Goal: Task Accomplishment & Management: Manage account settings

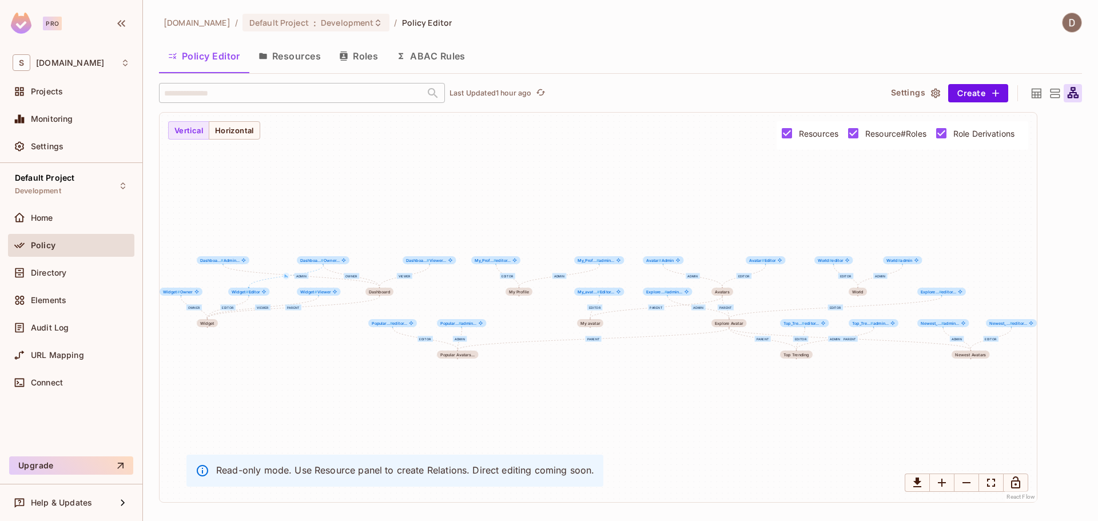
click at [292, 53] on button "Resources" at bounding box center [289, 56] width 81 height 29
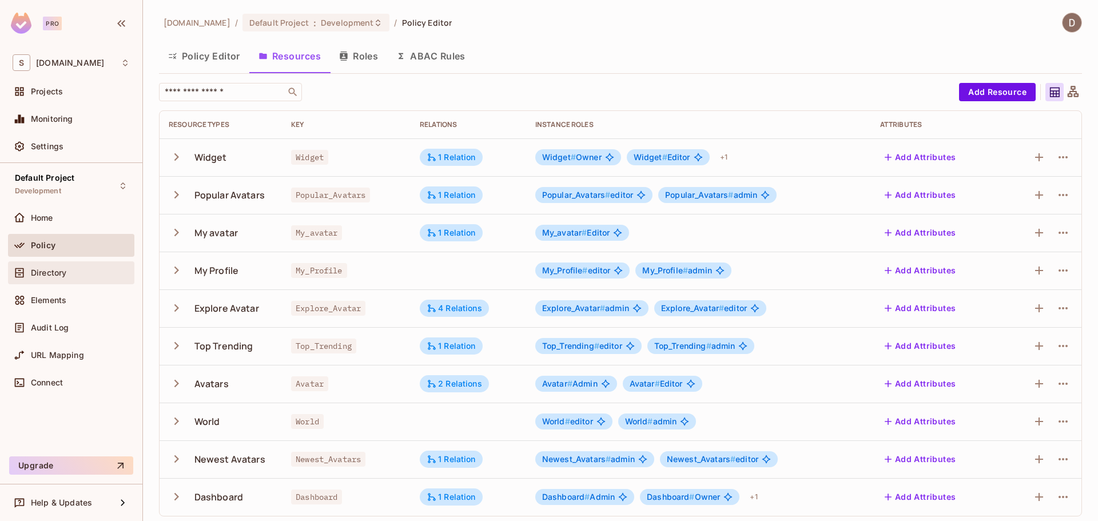
click at [57, 264] on div "Directory" at bounding box center [71, 272] width 126 height 23
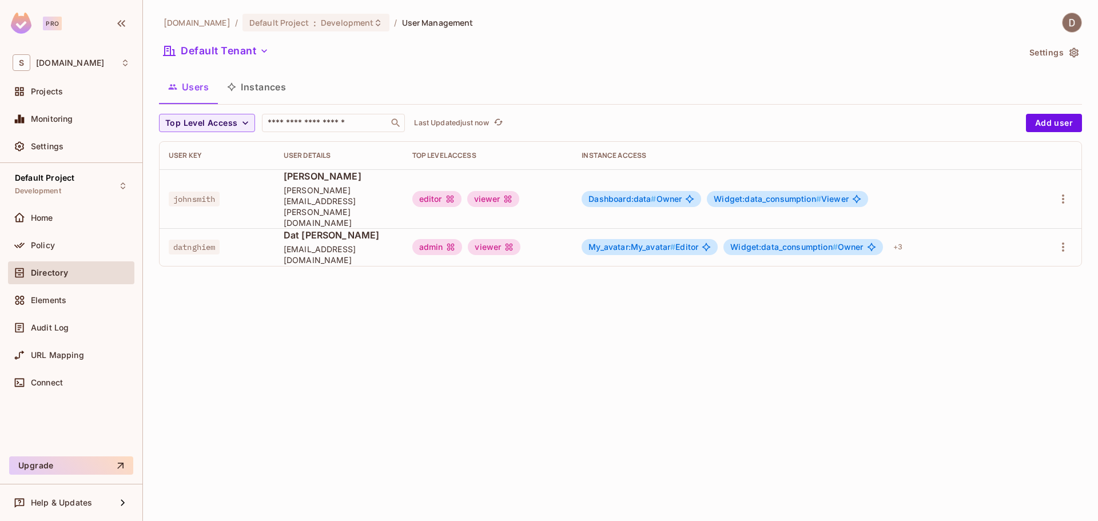
click at [804, 321] on div "[DOMAIN_NAME] / Default Project : Development / User Management Default Tenant …" at bounding box center [620, 260] width 955 height 521
click at [66, 244] on div "Policy" at bounding box center [80, 245] width 99 height 9
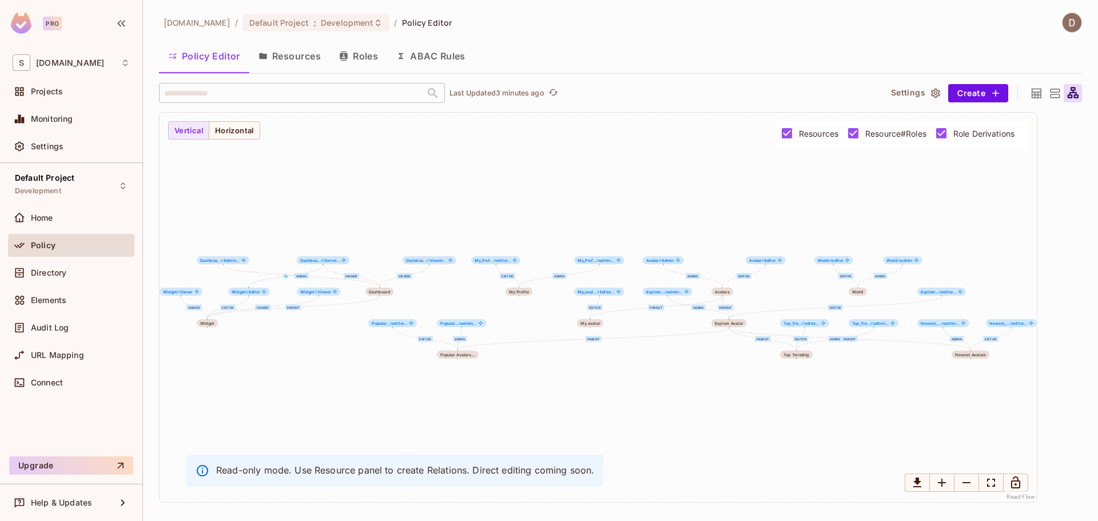
click at [296, 61] on button "Resources" at bounding box center [289, 56] width 81 height 29
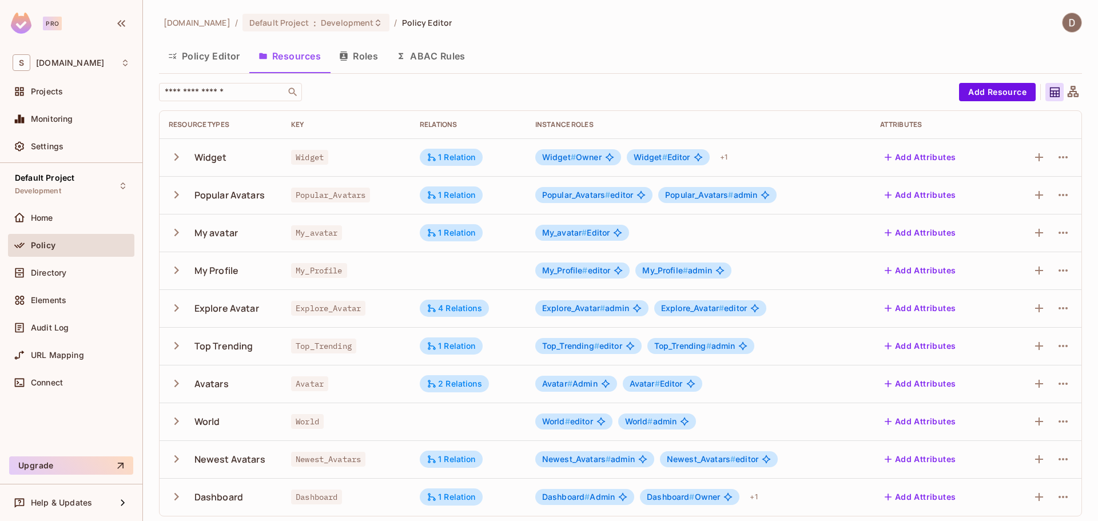
scroll to position [5, 0]
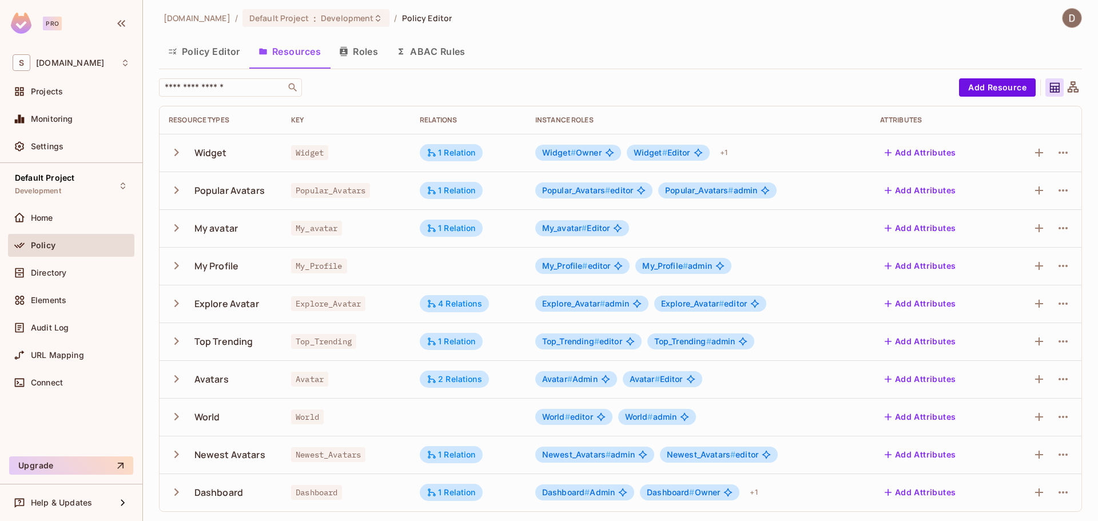
click at [173, 491] on icon "button" at bounding box center [176, 491] width 15 height 15
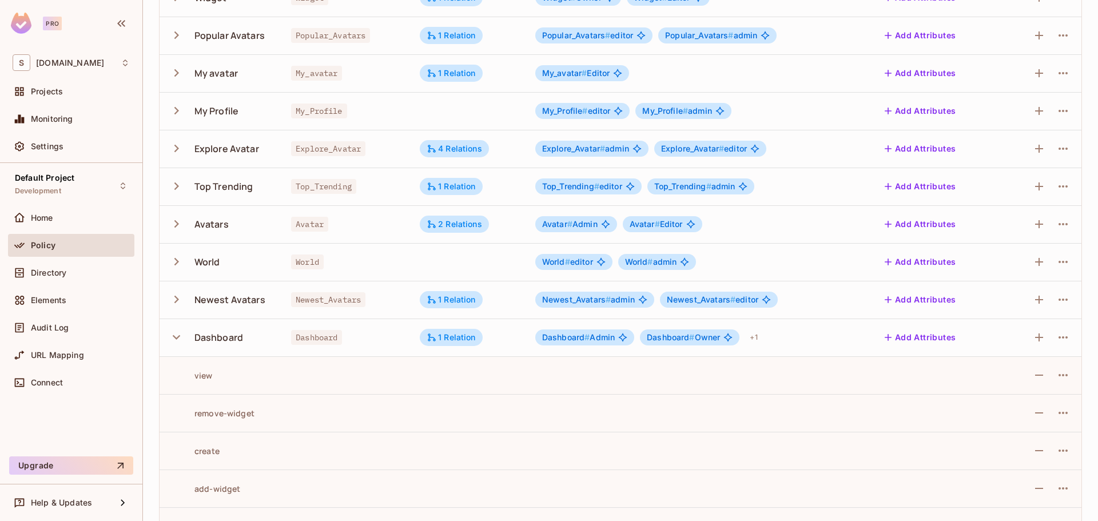
scroll to position [176, 0]
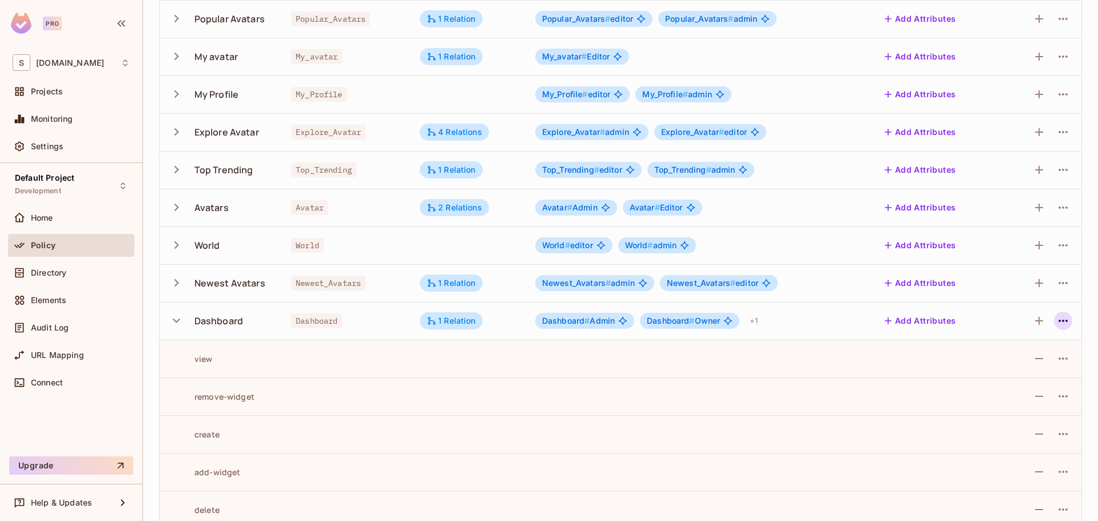
click at [1056, 318] on icon "button" at bounding box center [1063, 321] width 14 height 14
click at [1027, 363] on div "Edit Resource" at bounding box center [1005, 365] width 54 height 11
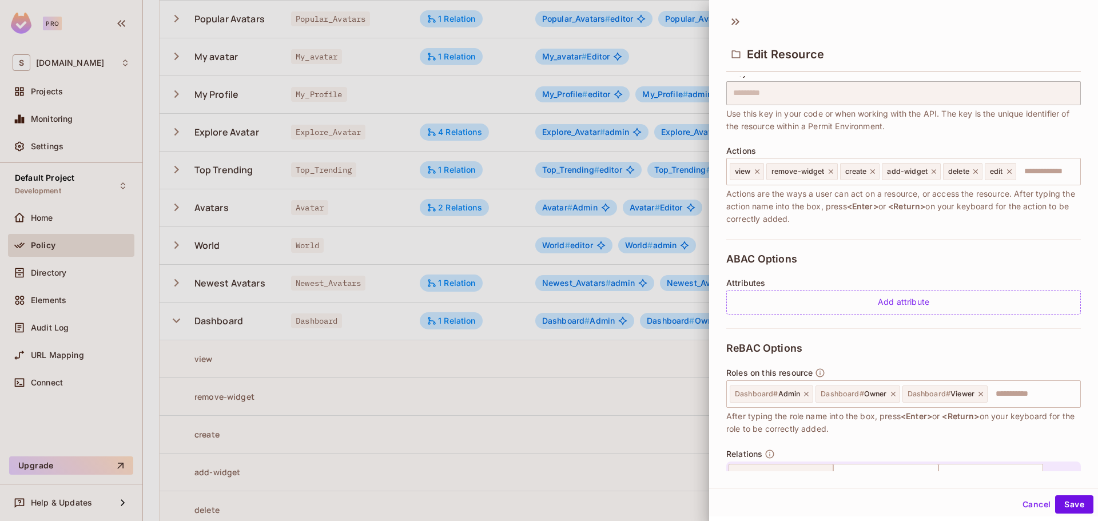
scroll to position [141, 0]
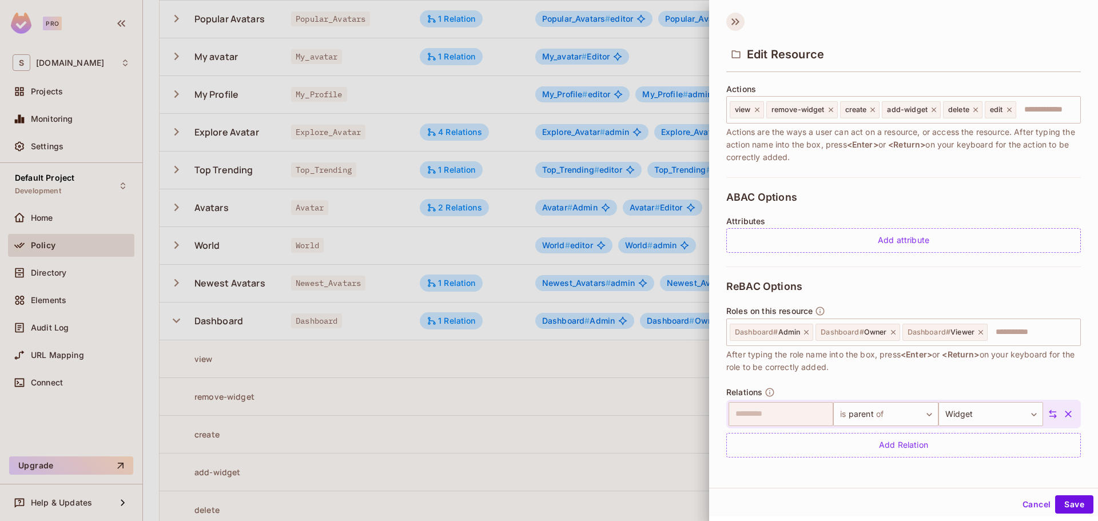
click at [729, 18] on icon at bounding box center [735, 22] width 18 height 18
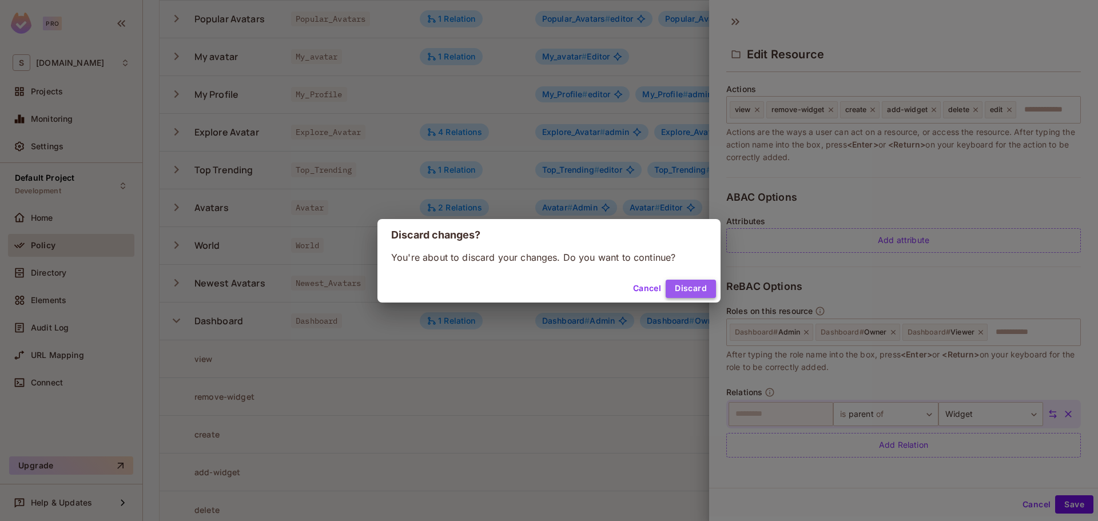
click at [679, 286] on button "Discard" at bounding box center [690, 289] width 50 height 18
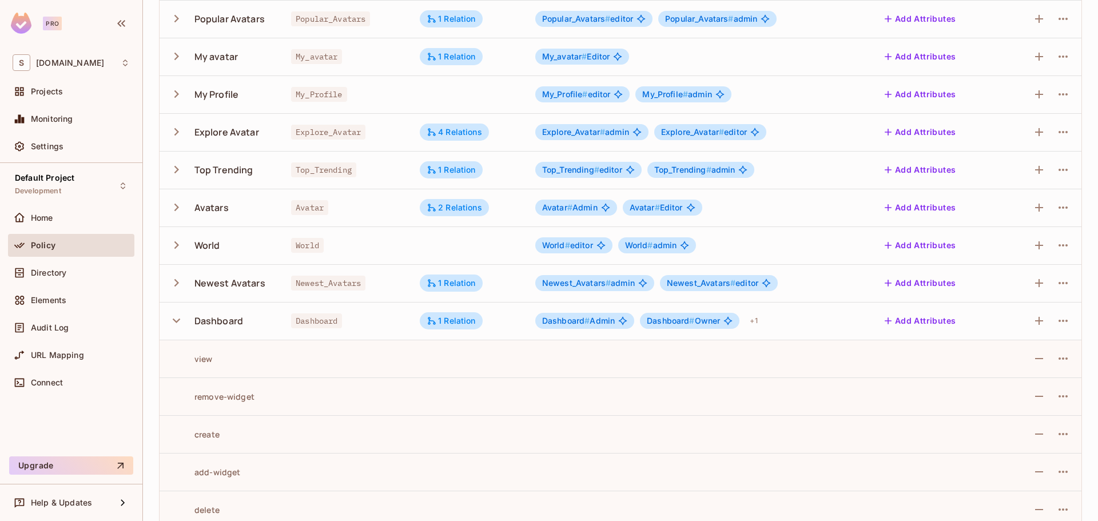
click at [185, 326] on button "button" at bounding box center [179, 320] width 20 height 25
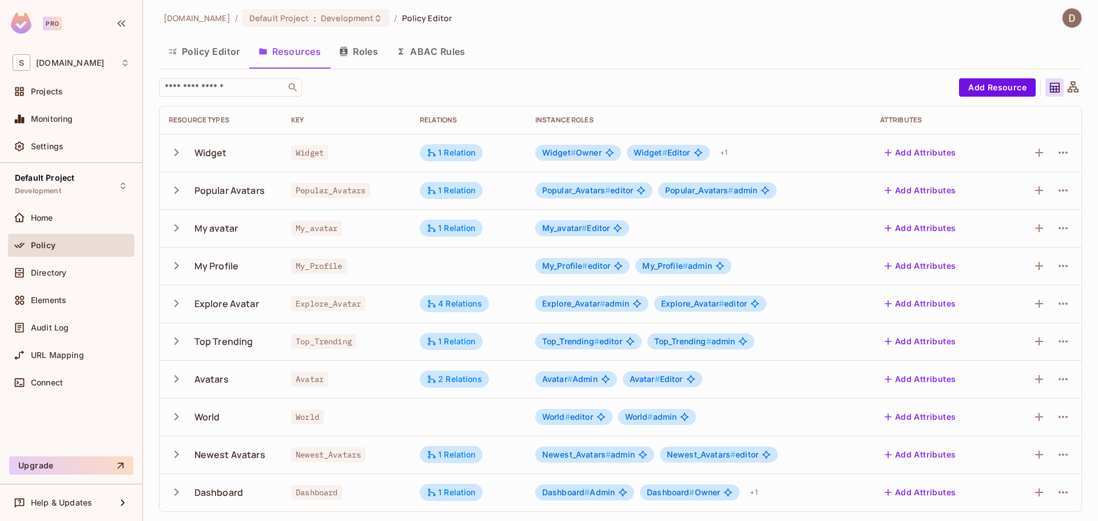
scroll to position [5, 0]
click at [449, 378] on div "2 Relations" at bounding box center [453, 379] width 55 height 10
click at [65, 262] on div "Directory" at bounding box center [71, 272] width 126 height 23
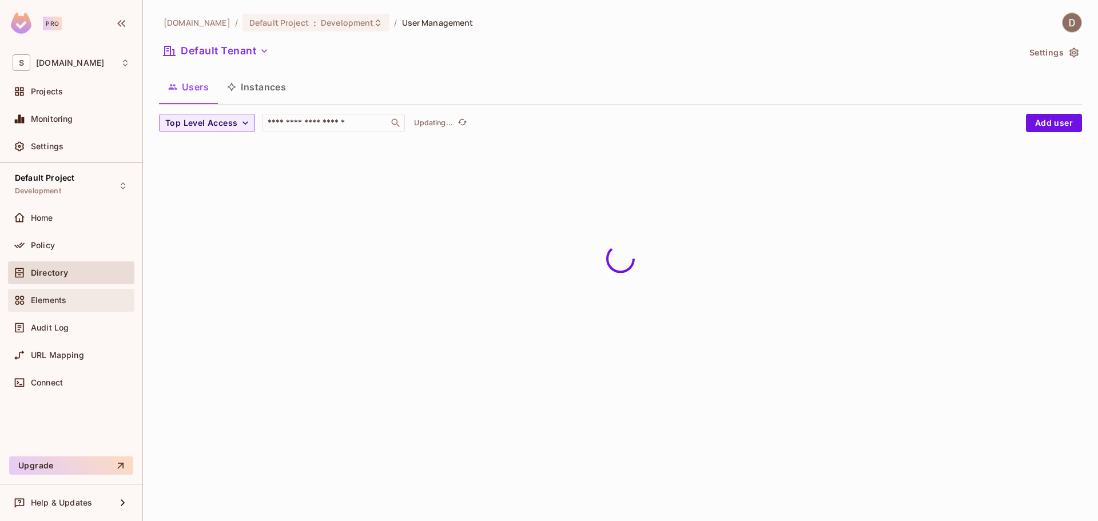
click at [57, 293] on div "Elements" at bounding box center [71, 300] width 117 height 14
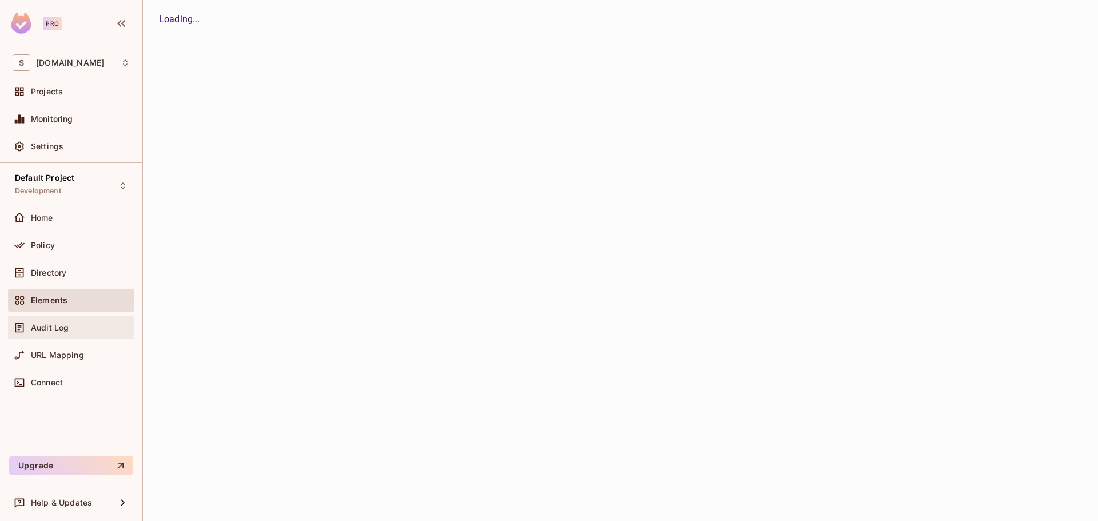
click at [52, 322] on div "Audit Log" at bounding box center [71, 328] width 117 height 14
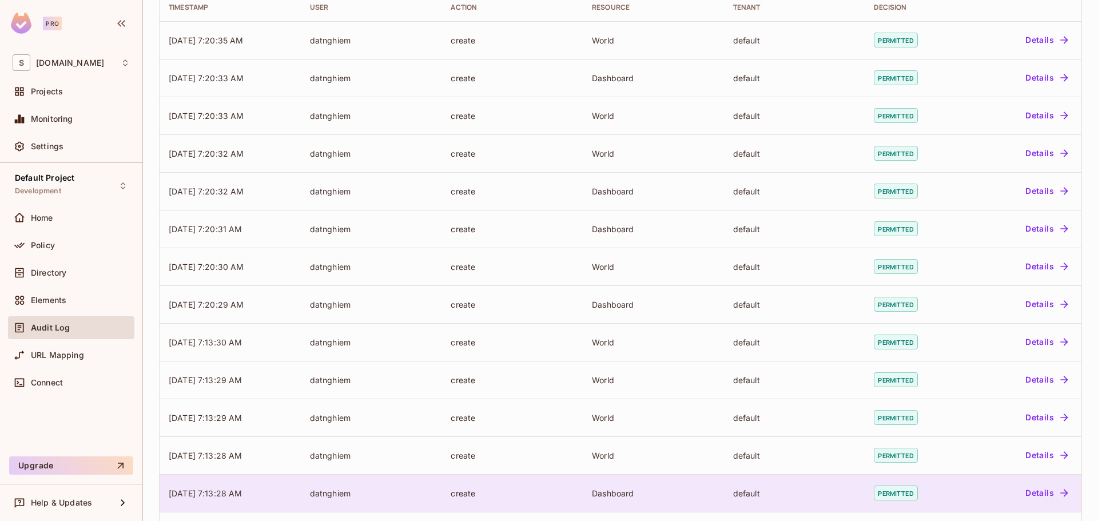
scroll to position [233, 0]
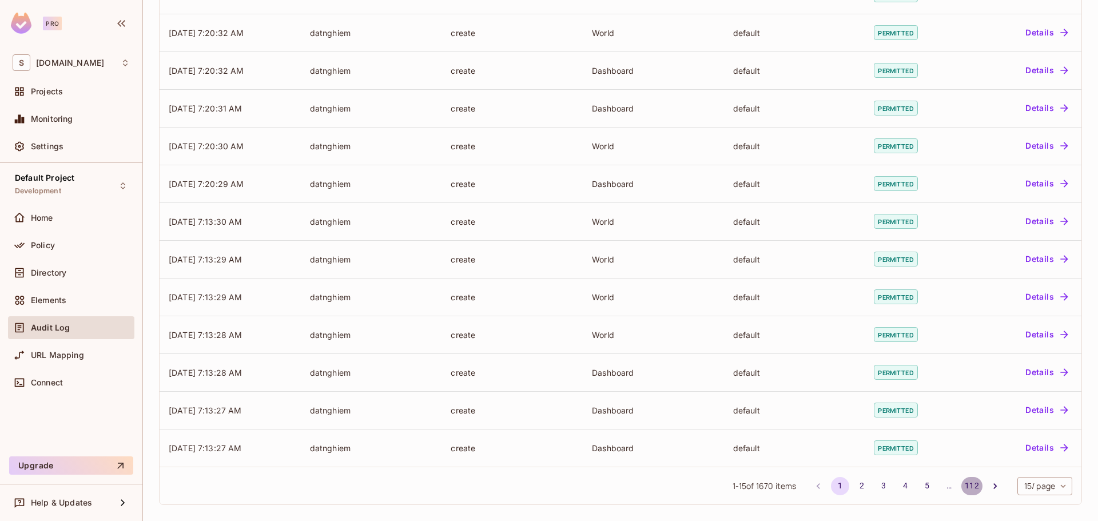
click at [961, 485] on button "112" at bounding box center [971, 486] width 21 height 18
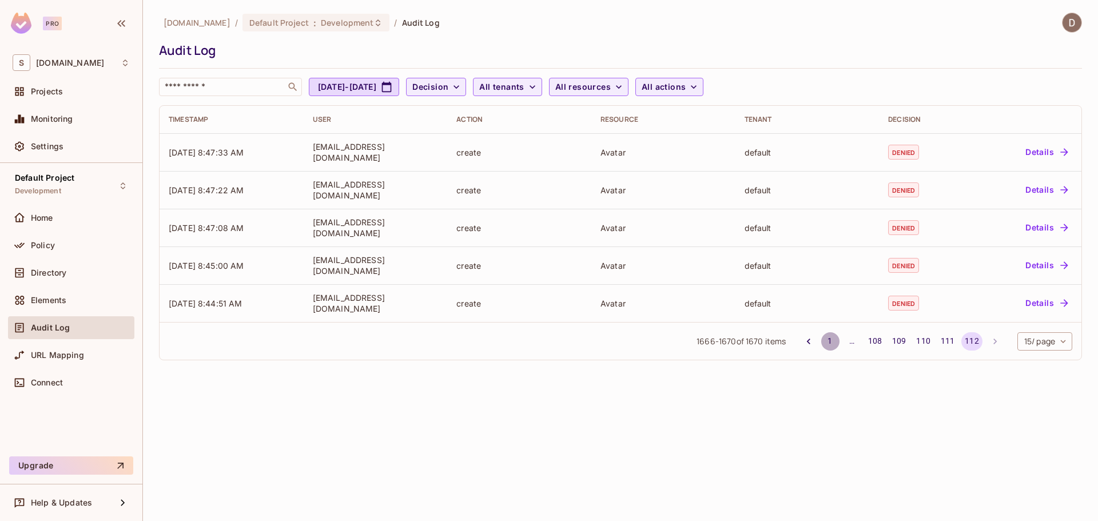
click at [827, 344] on button "1" at bounding box center [830, 341] width 18 height 18
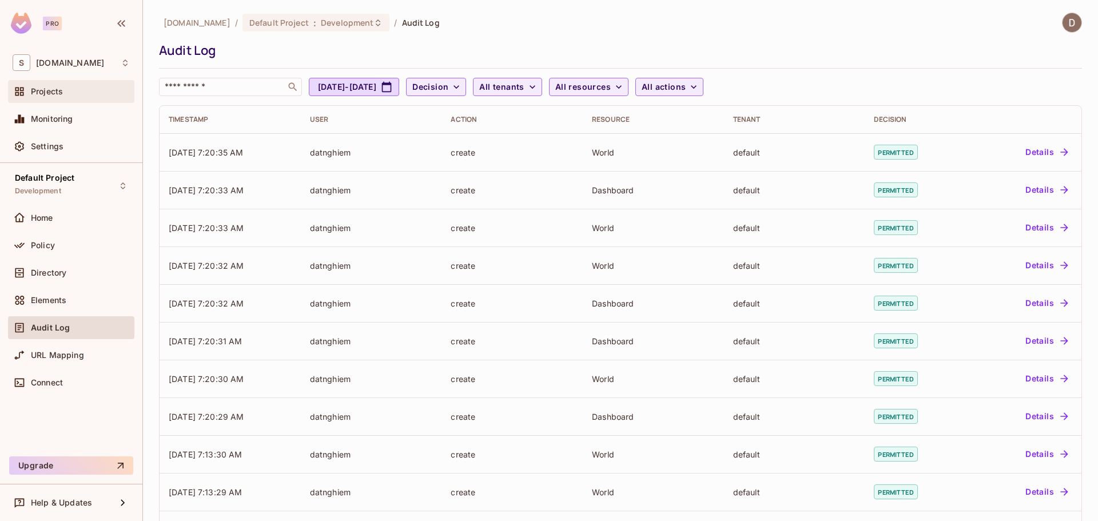
click at [64, 95] on div "Projects" at bounding box center [80, 91] width 99 height 9
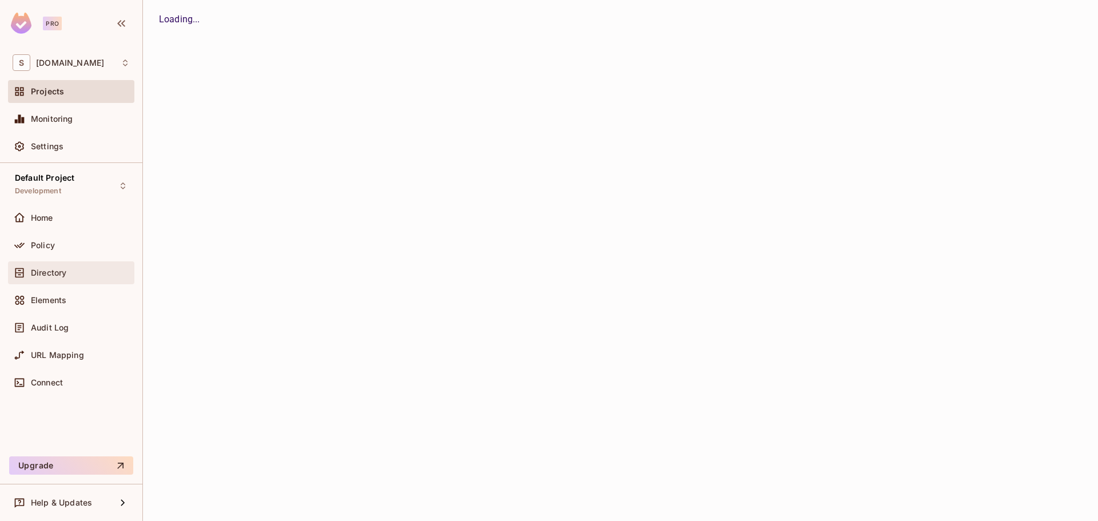
click at [61, 272] on span "Directory" at bounding box center [48, 272] width 35 height 9
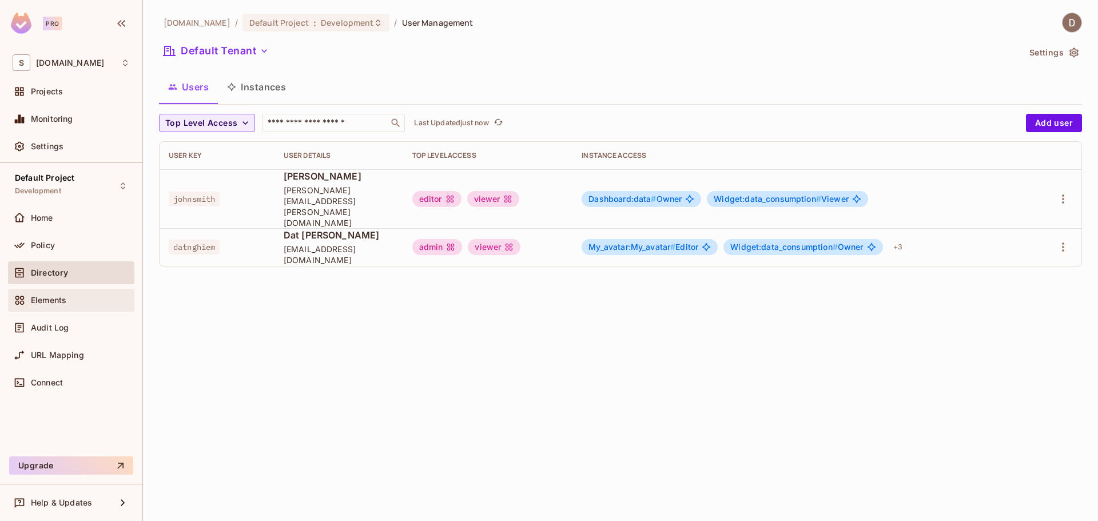
click at [58, 293] on div "Elements" at bounding box center [71, 300] width 117 height 14
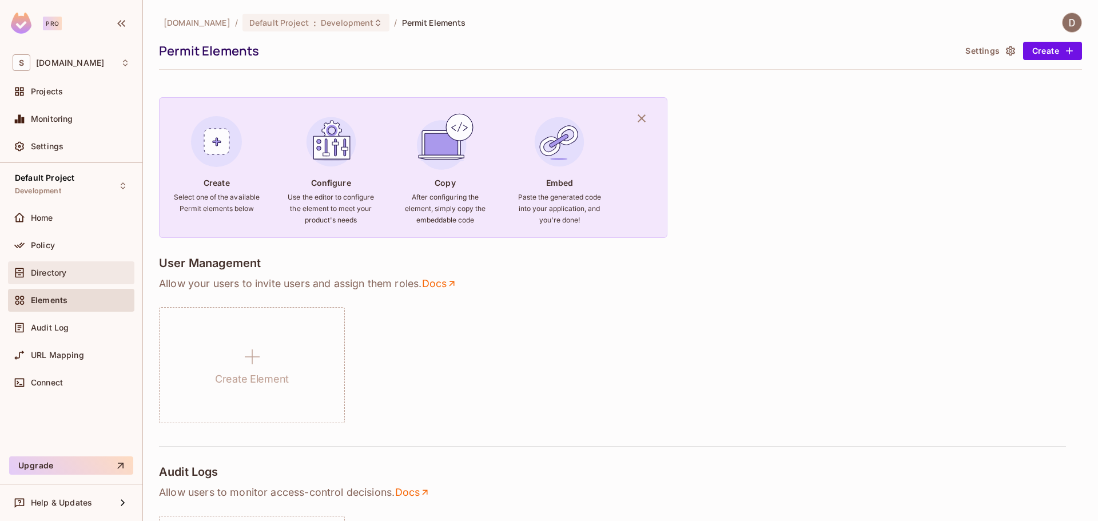
click at [59, 269] on span "Directory" at bounding box center [48, 272] width 35 height 9
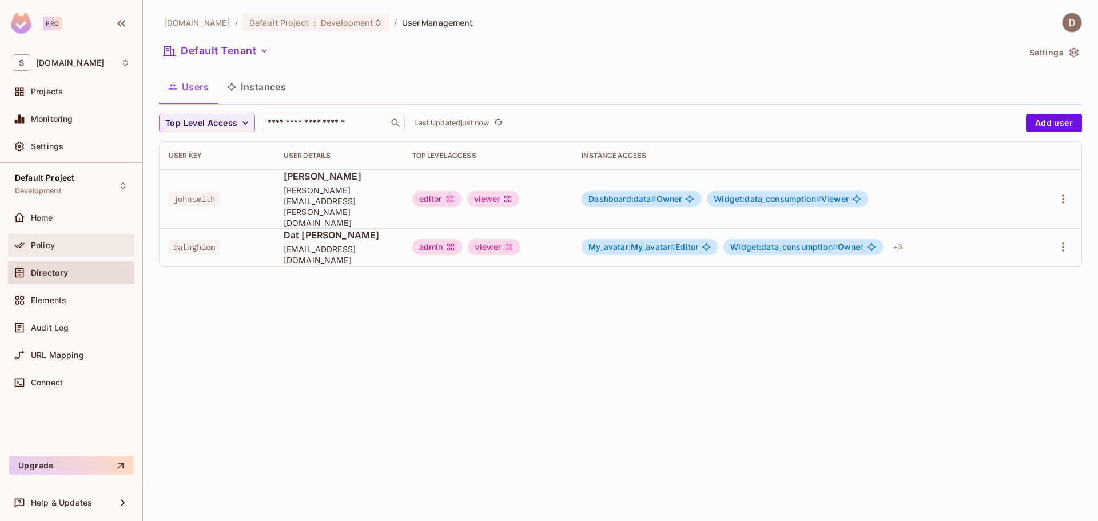
click at [62, 244] on div "Policy" at bounding box center [80, 245] width 99 height 9
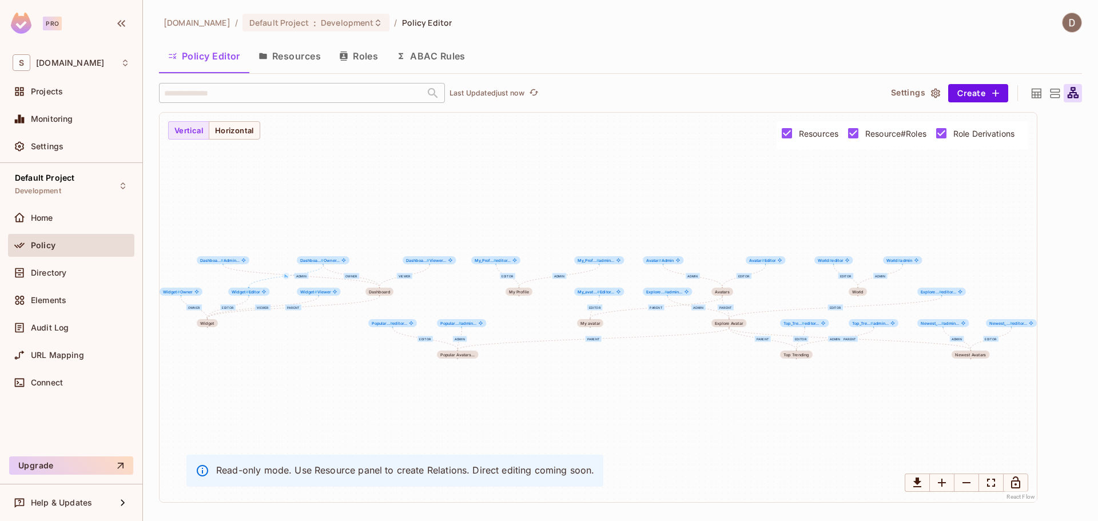
click at [300, 62] on button "Resources" at bounding box center [289, 56] width 81 height 29
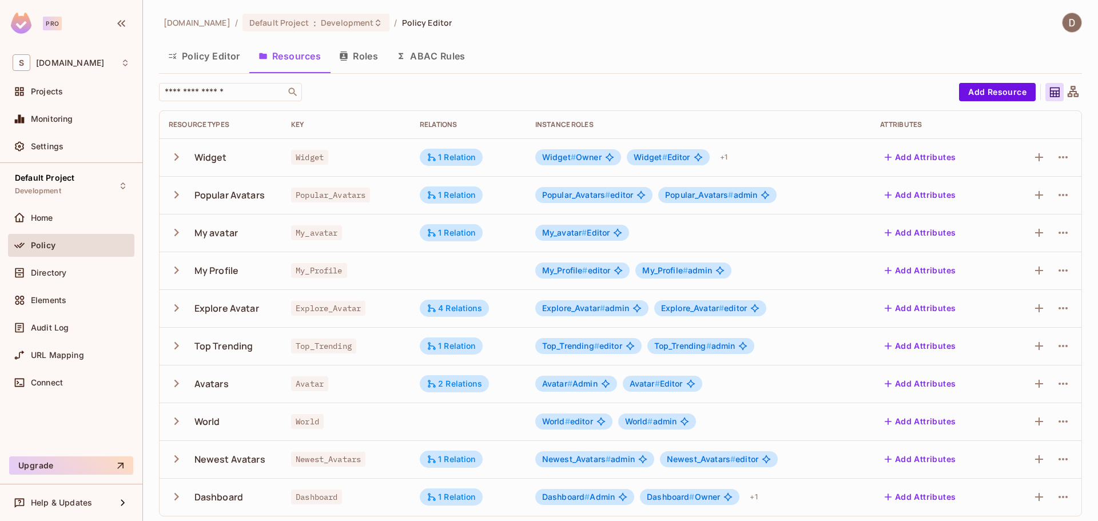
click at [240, 61] on button "Policy Editor" at bounding box center [204, 56] width 90 height 29
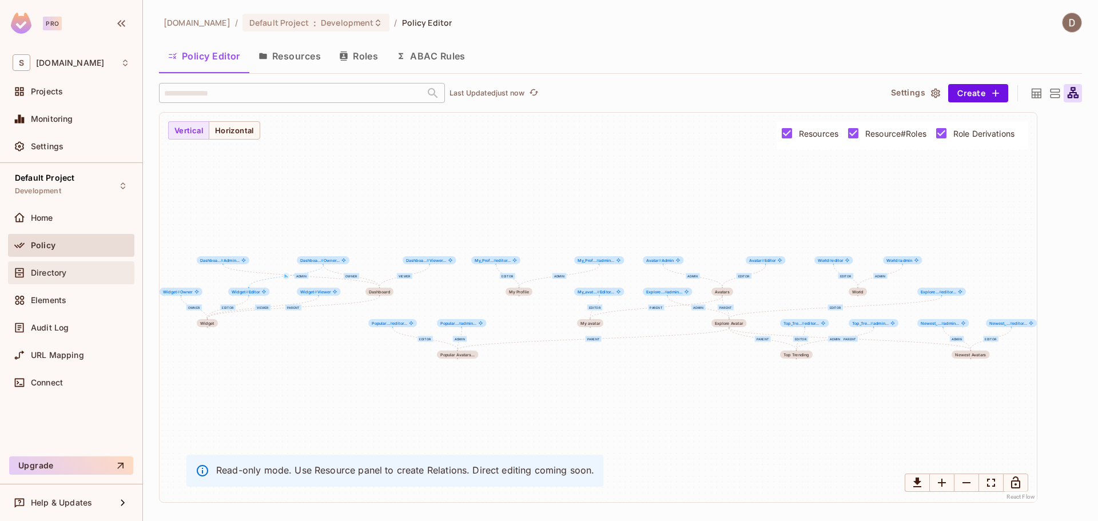
click at [81, 282] on div "Directory" at bounding box center [71, 272] width 126 height 23
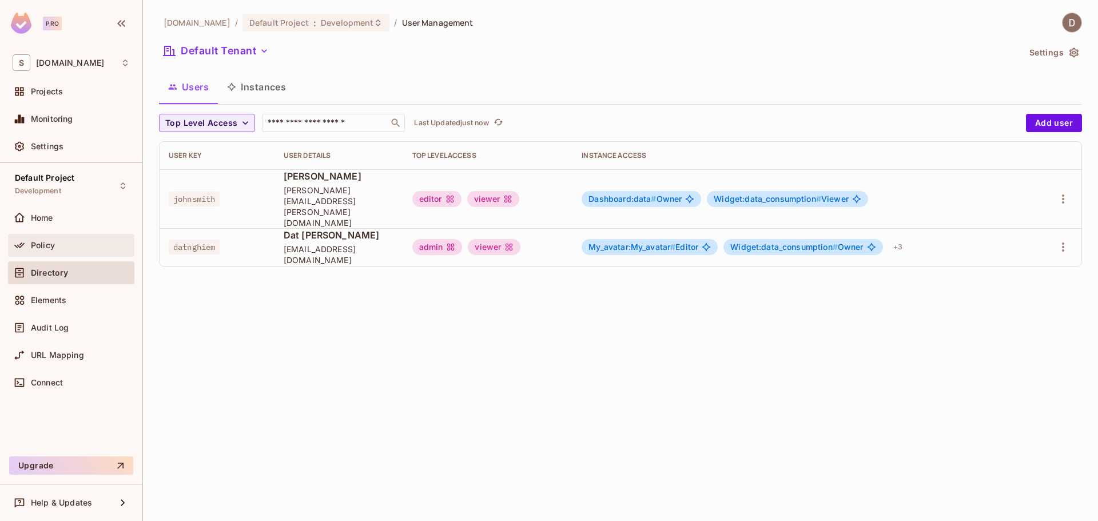
click at [50, 245] on span "Policy" at bounding box center [43, 245] width 24 height 9
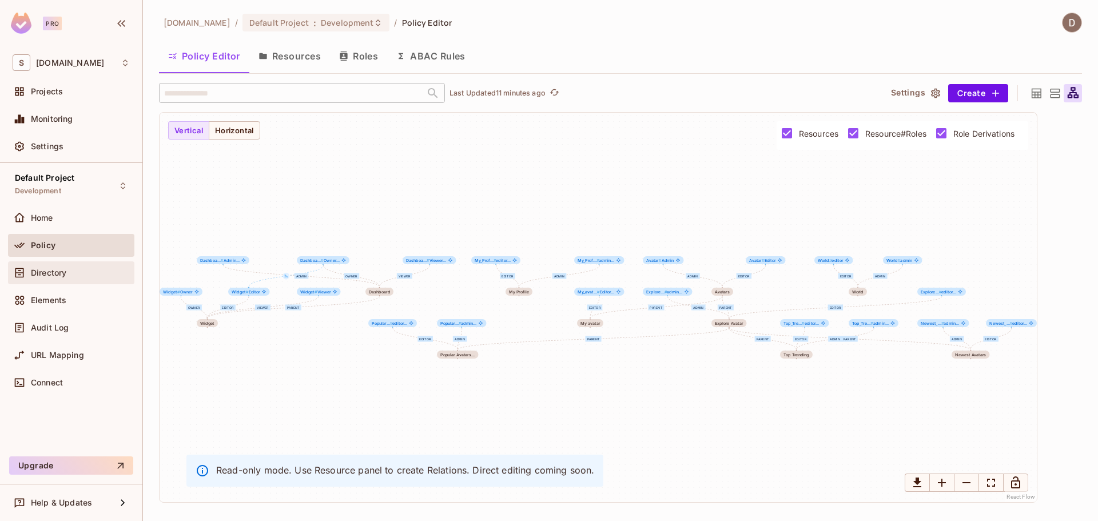
click at [66, 273] on span "Directory" at bounding box center [48, 272] width 35 height 9
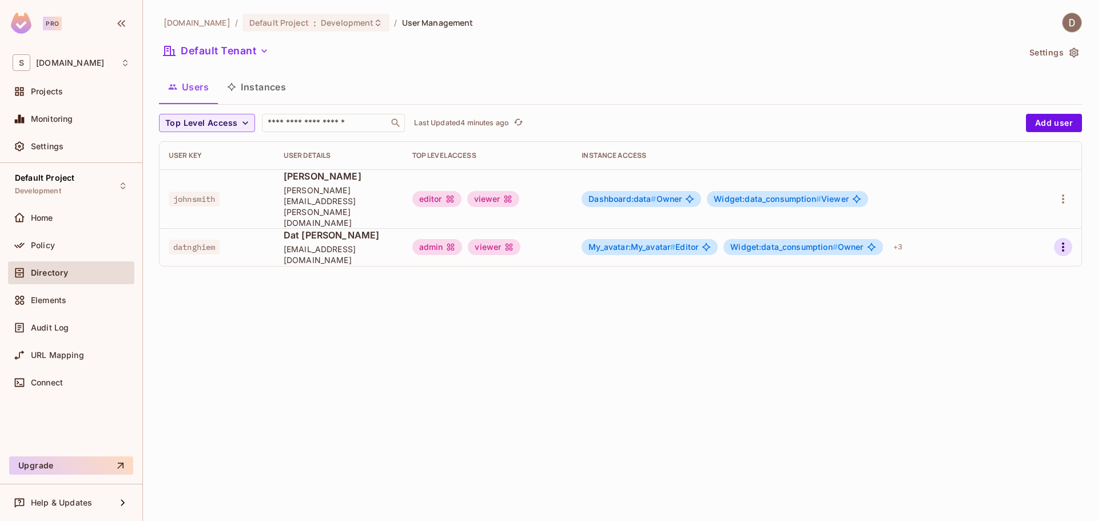
click at [1056, 240] on icon "button" at bounding box center [1063, 247] width 14 height 14
click at [1031, 272] on div "Edit Attributes" at bounding box center [1023, 277] width 57 height 11
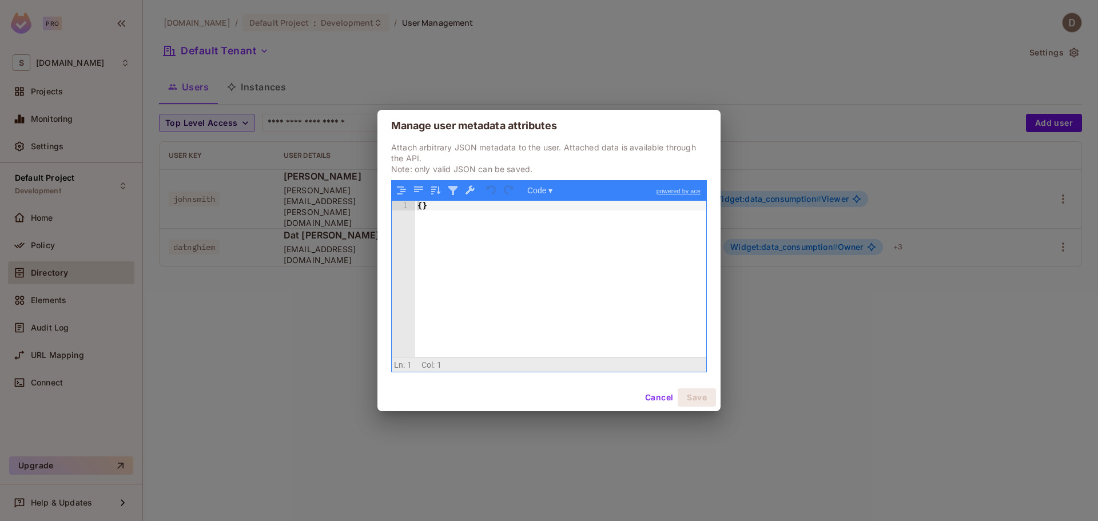
drag, startPoint x: 655, startPoint y: 398, endPoint x: 651, endPoint y: 342, distance: 55.6
click at [649, 344] on div "Manage user metadata attributes Attach arbitrary JSON metadata to the user. Att…" at bounding box center [548, 260] width 343 height 301
click at [667, 400] on button "Cancel" at bounding box center [658, 397] width 37 height 18
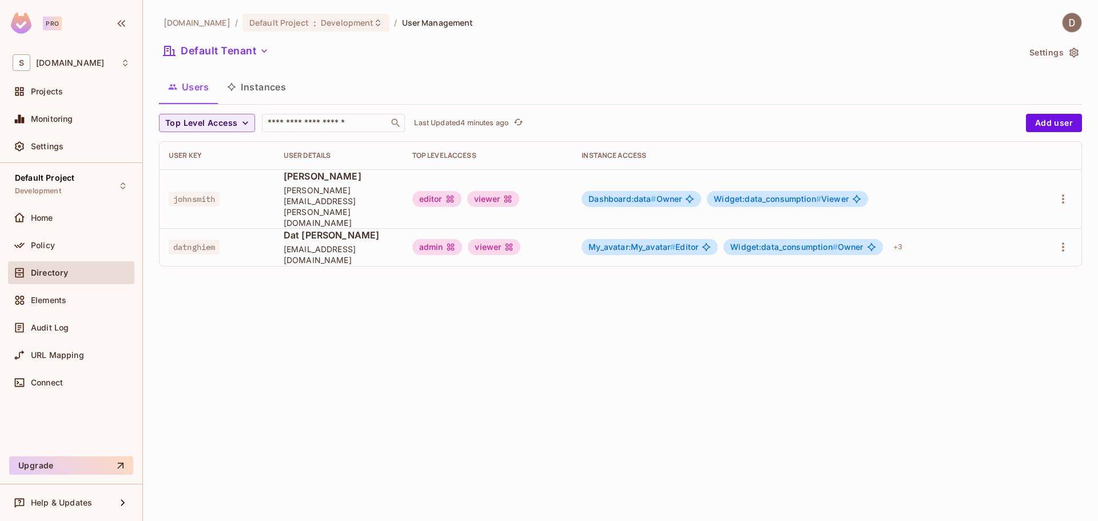
drag, startPoint x: 679, startPoint y: 336, endPoint x: 842, endPoint y: 274, distance: 175.0
click at [679, 336] on div "[DOMAIN_NAME] / Default Project : Development / User Management Default Tenant …" at bounding box center [620, 260] width 955 height 521
click at [1062, 240] on icon "button" at bounding box center [1063, 247] width 14 height 14
click at [1086, 222] on div at bounding box center [549, 260] width 1098 height 521
click at [1056, 240] on icon "button" at bounding box center [1063, 247] width 14 height 14
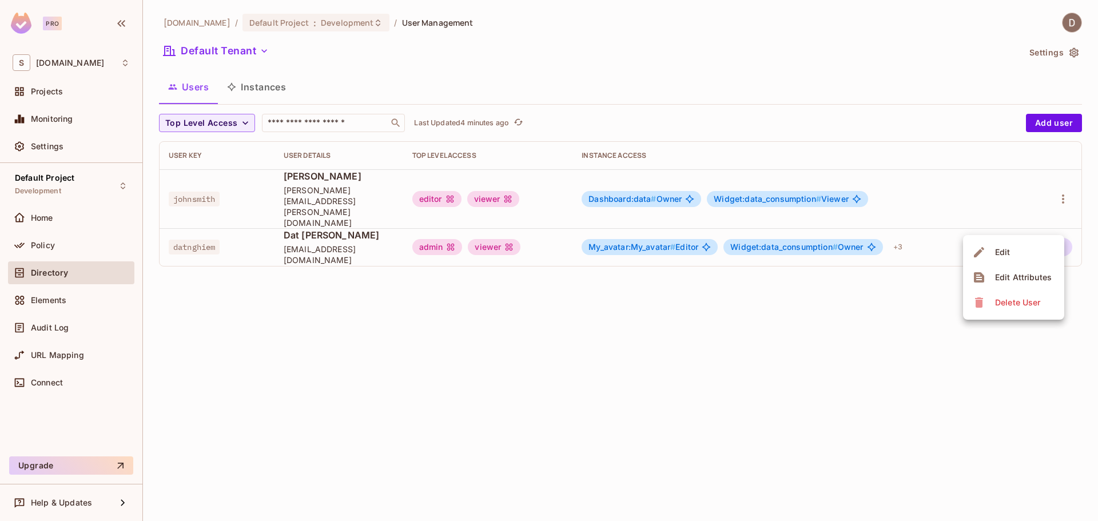
click at [1064, 193] on div at bounding box center [549, 260] width 1098 height 521
click at [1067, 192] on icon "button" at bounding box center [1063, 199] width 14 height 14
click at [764, 374] on div at bounding box center [549, 260] width 1098 height 521
drag, startPoint x: 90, startPoint y: 322, endPoint x: 88, endPoint y: 328, distance: 6.2
click at [88, 328] on div "Audit Log" at bounding box center [80, 327] width 99 height 9
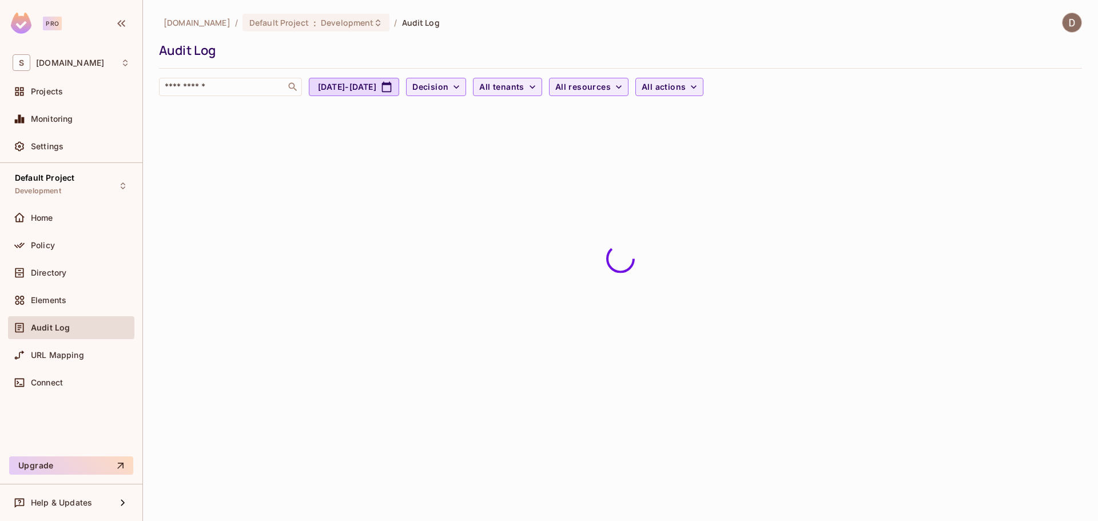
click at [70, 352] on span "URL Mapping" at bounding box center [57, 354] width 53 height 9
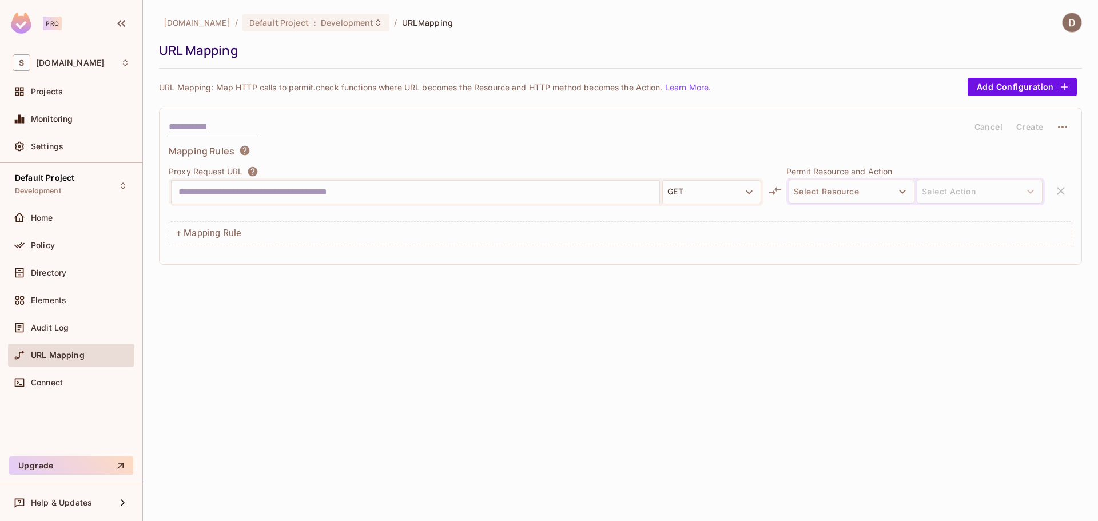
click at [325, 186] on input "text" at bounding box center [415, 192] width 474 height 18
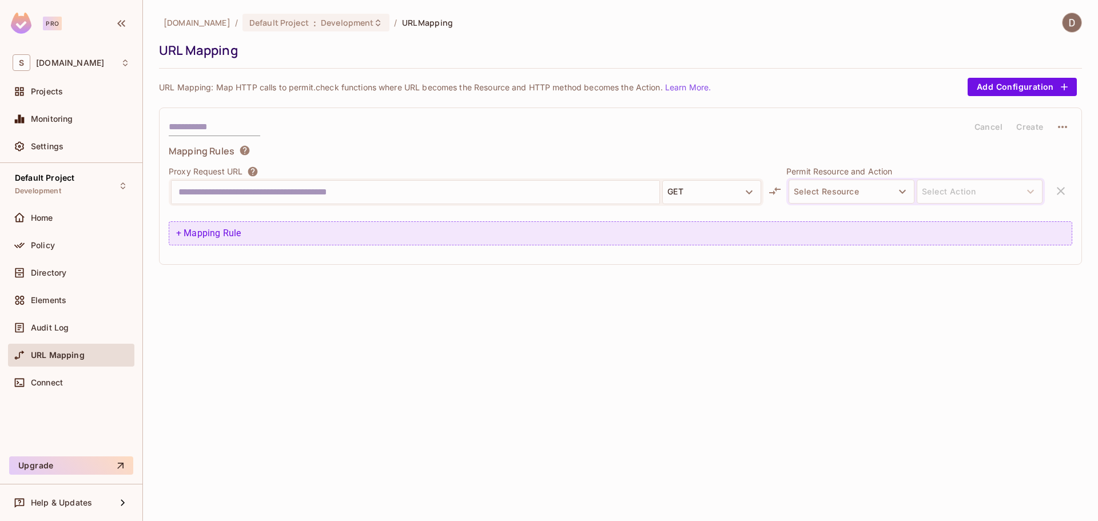
click at [204, 233] on div "+ Mapping Rule" at bounding box center [620, 233] width 903 height 24
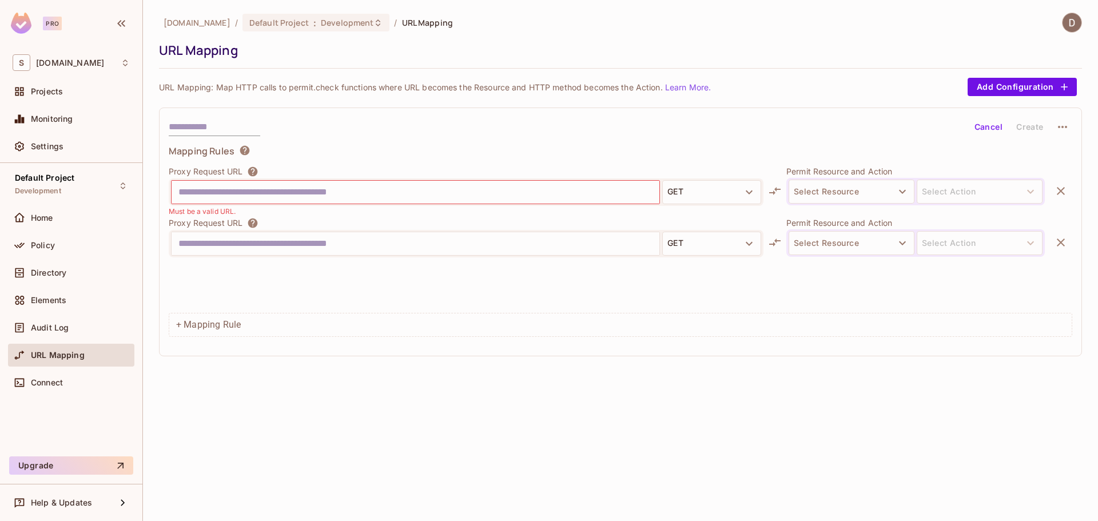
click at [891, 197] on button "Select Resource" at bounding box center [851, 192] width 126 height 24
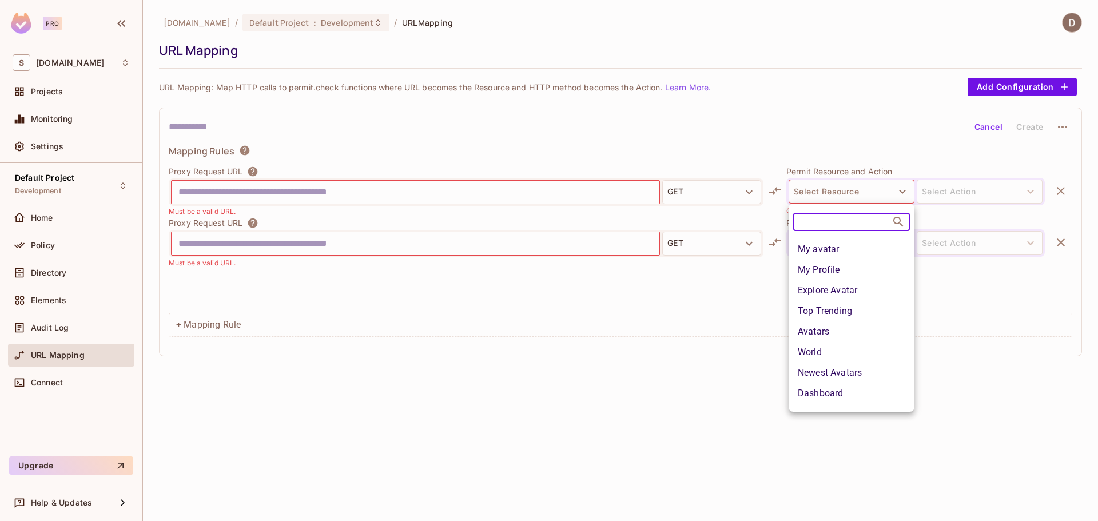
scroll to position [57, 0]
drag, startPoint x: 863, startPoint y: 280, endPoint x: 855, endPoint y: 280, distance: 8.6
click at [863, 280] on li "Explore Avatar" at bounding box center [851, 271] width 126 height 21
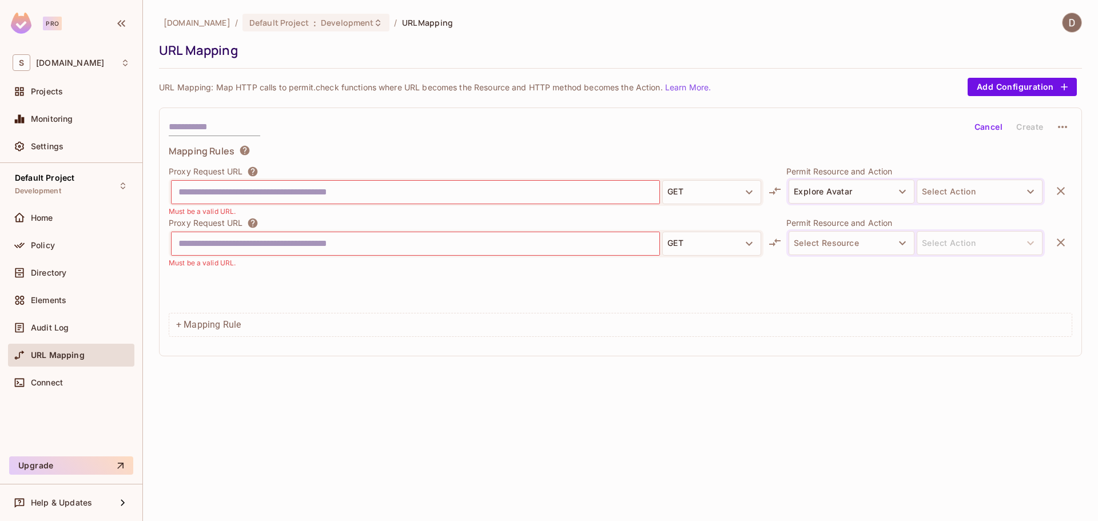
click at [923, 188] on button "Select Action" at bounding box center [979, 192] width 126 height 24
click at [959, 228] on li "favorite" at bounding box center [979, 218] width 126 height 21
click at [867, 243] on button "Select Resource" at bounding box center [851, 243] width 126 height 24
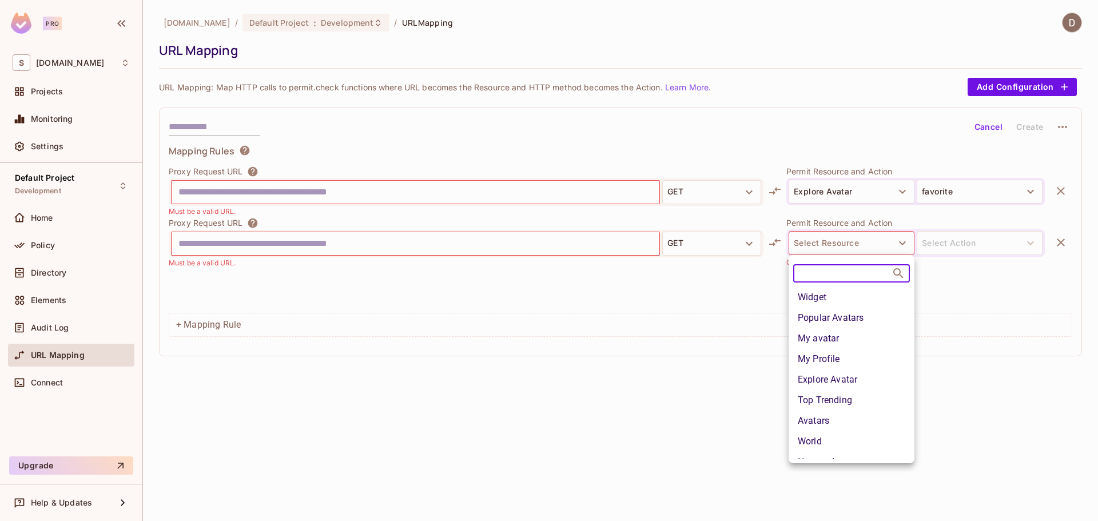
drag, startPoint x: 846, startPoint y: 334, endPoint x: 859, endPoint y: 323, distance: 17.5
click at [846, 333] on li "My avatar" at bounding box center [851, 338] width 126 height 21
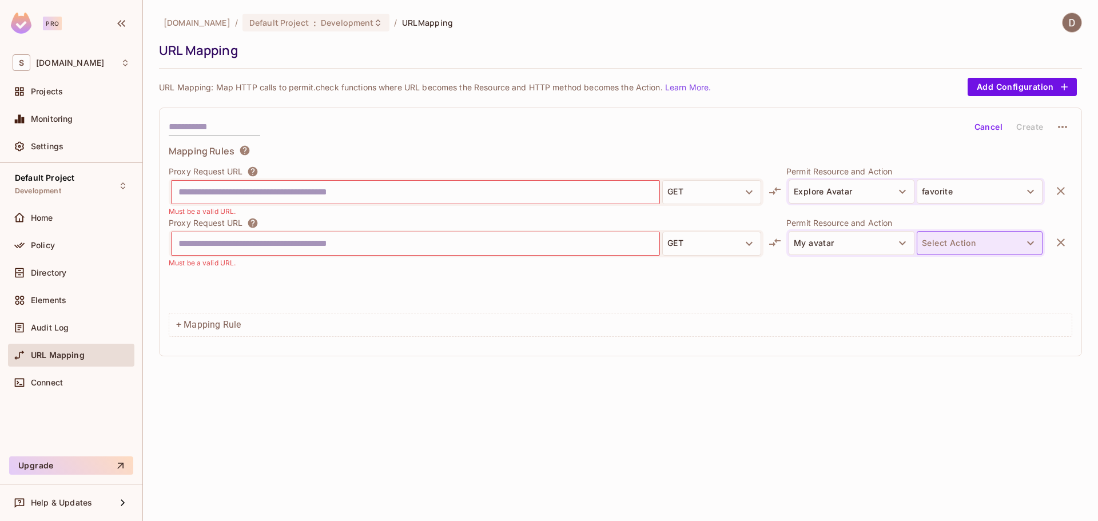
click at [949, 249] on button "Select Action" at bounding box center [979, 243] width 126 height 24
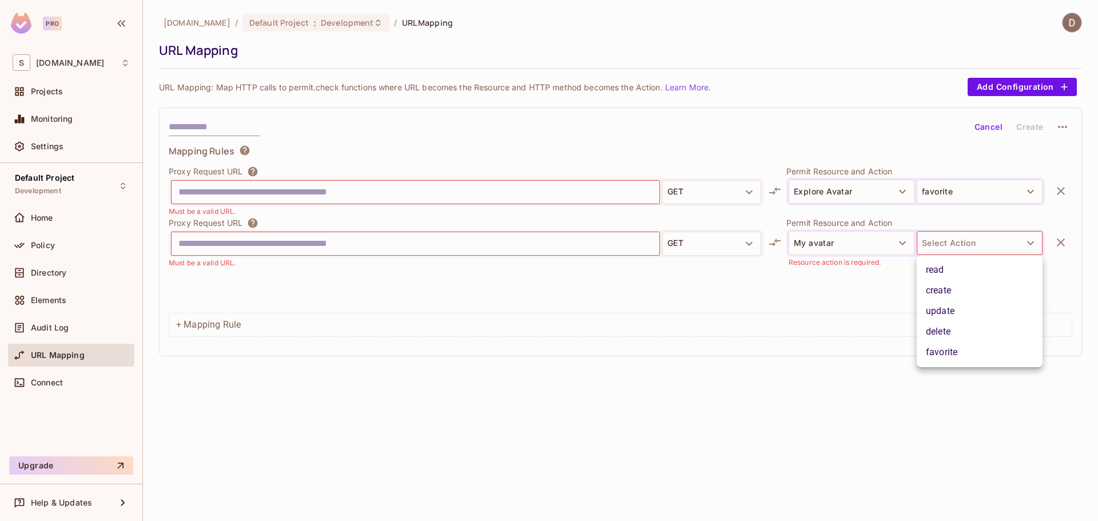
click at [943, 325] on li "delete" at bounding box center [979, 331] width 126 height 21
click at [445, 192] on input "text" at bounding box center [415, 192] width 474 height 18
click at [1068, 189] on button "button" at bounding box center [1060, 191] width 23 height 23
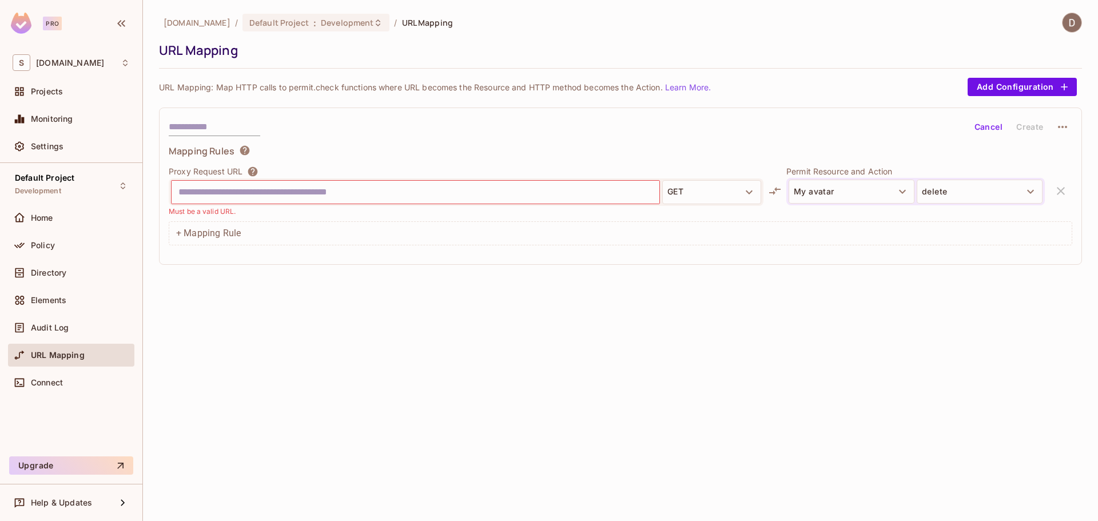
click at [1072, 197] on div "Cancel Create Mapping Rules Proxy Request URL GET Must be a valid URL. Permit R…" at bounding box center [620, 185] width 923 height 157
click at [1054, 191] on div "Proxy Request URL GET Must be a valid URL. Permit Resource and Action My avatar…" at bounding box center [620, 190] width 903 height 51
click at [891, 197] on button "My avatar" at bounding box center [851, 192] width 126 height 24
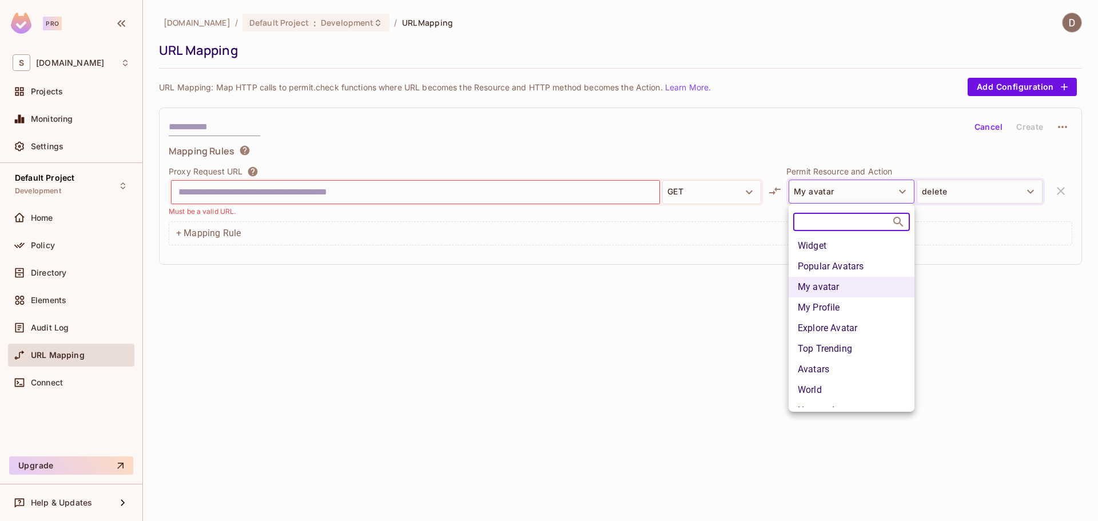
click at [896, 193] on div at bounding box center [549, 260] width 1098 height 521
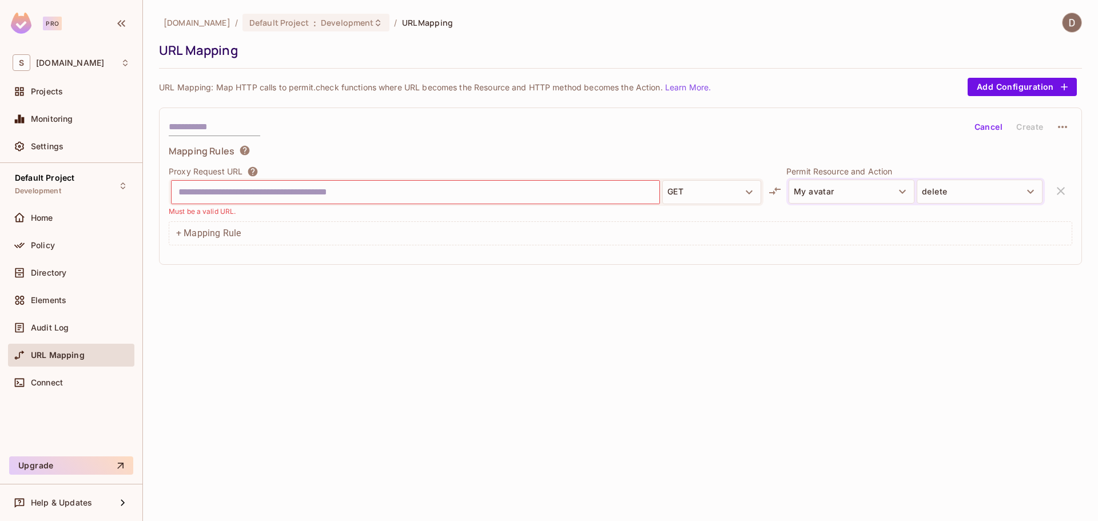
click at [961, 189] on div "Widget Popular Avatars My avatar My Profile Explore Avatar Top Trending Avatars…" at bounding box center [549, 260] width 1098 height 521
click at [1018, 189] on button "delete" at bounding box center [979, 192] width 126 height 24
click at [1025, 188] on div at bounding box center [549, 260] width 1098 height 521
click at [898, 192] on icon "button" at bounding box center [902, 192] width 14 height 14
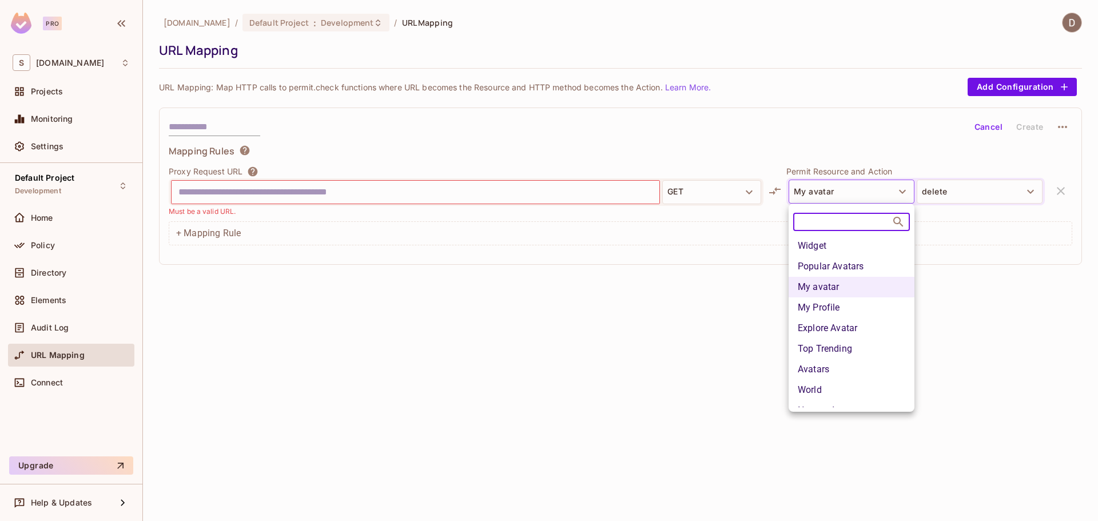
click at [983, 130] on div at bounding box center [549, 260] width 1098 height 521
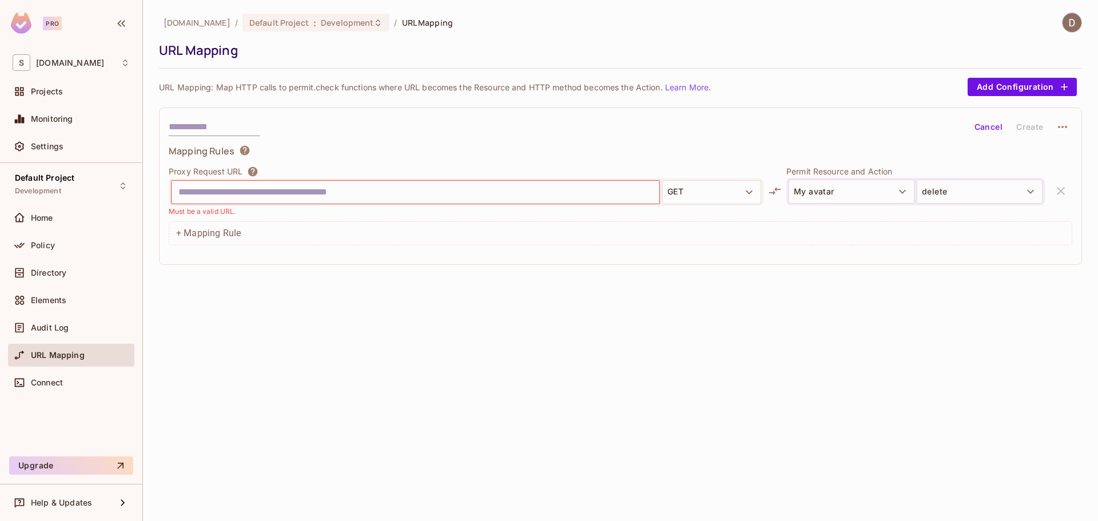
click at [983, 129] on div at bounding box center [549, 260] width 1098 height 521
click at [984, 125] on button "Cancel" at bounding box center [988, 127] width 37 height 18
click at [698, 312] on div "[DOMAIN_NAME] / Default Project : Development / URL Mapping URL Mapping URL Map…" at bounding box center [620, 260] width 955 height 521
click at [79, 277] on div "Directory" at bounding box center [71, 273] width 117 height 14
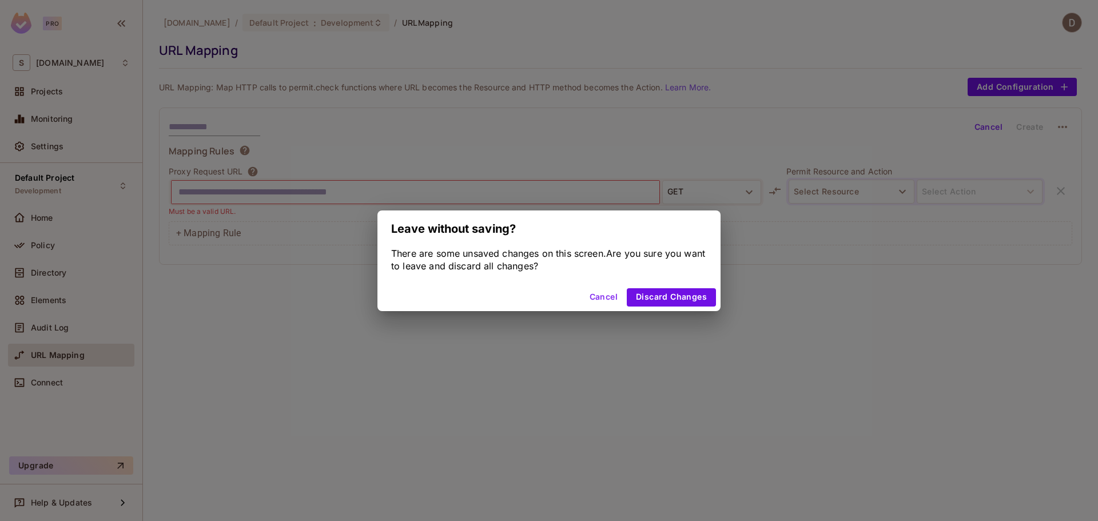
click at [601, 300] on button "Cancel" at bounding box center [603, 297] width 37 height 18
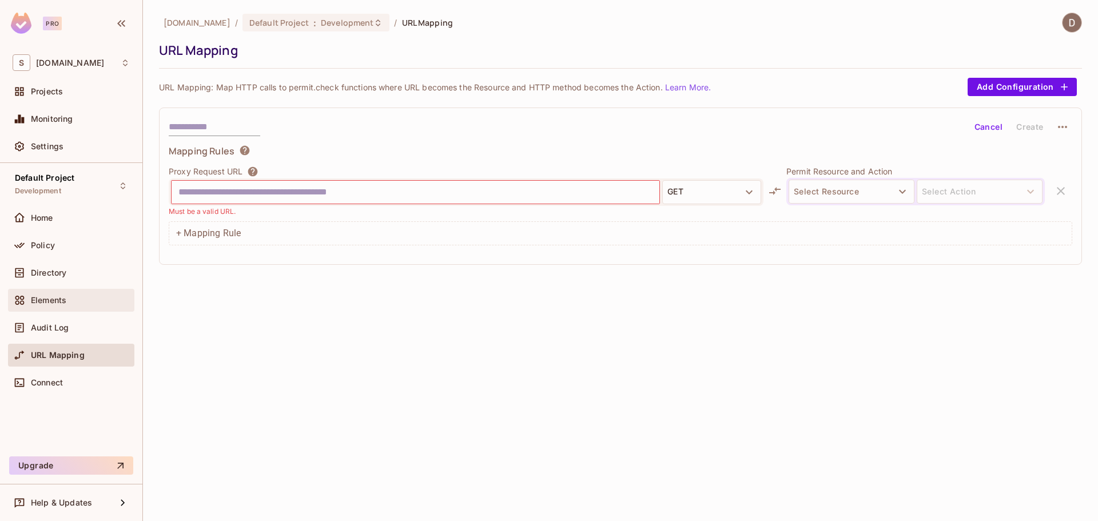
click at [63, 303] on span "Elements" at bounding box center [48, 300] width 35 height 9
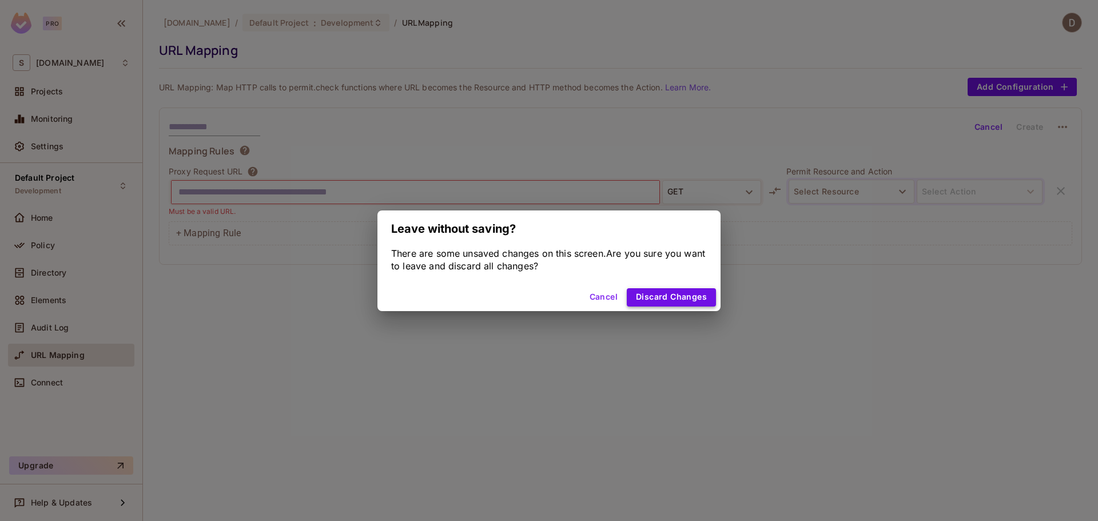
click at [693, 300] on button "Discard Changes" at bounding box center [671, 297] width 89 height 18
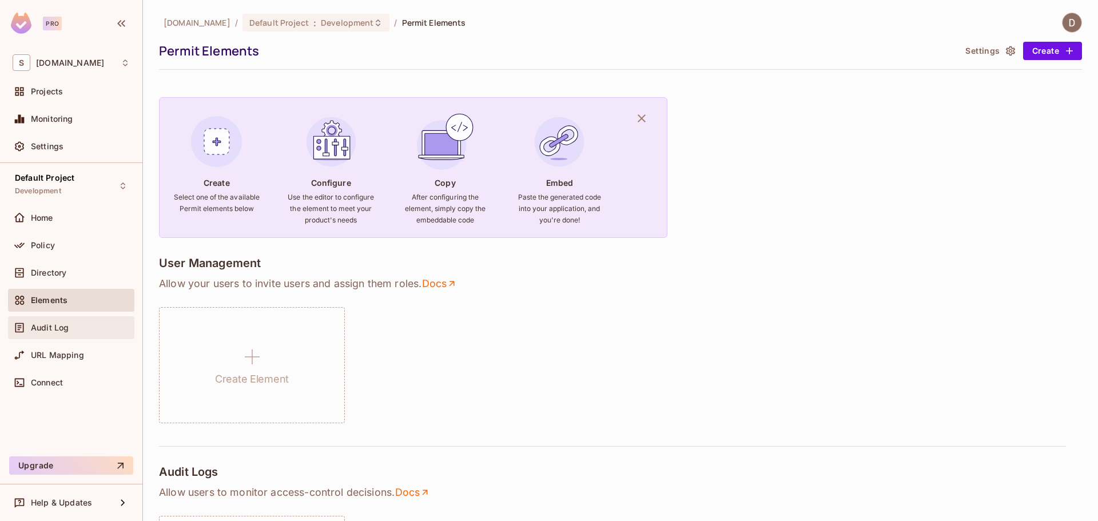
click at [71, 326] on div "Audit Log" at bounding box center [80, 327] width 99 height 9
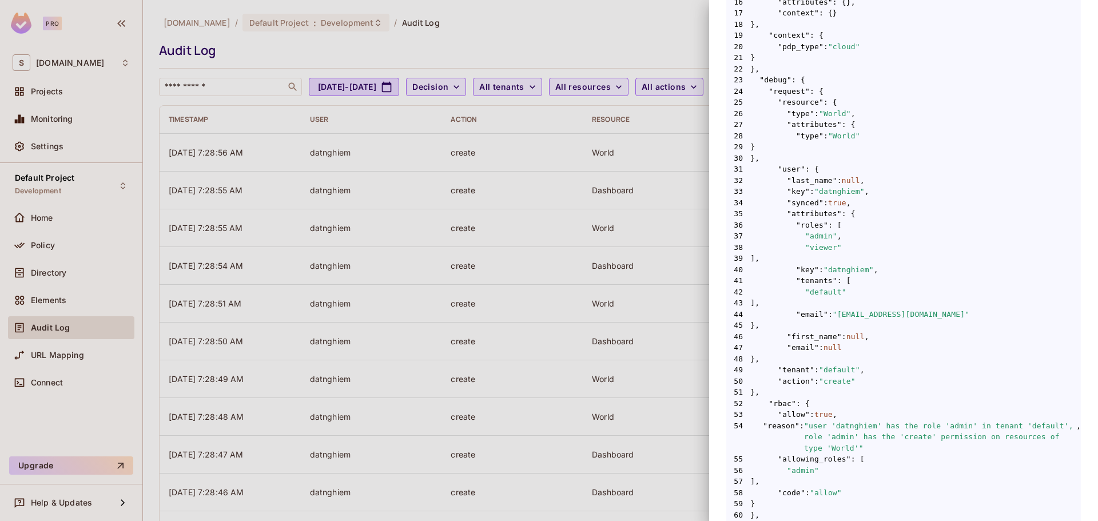
scroll to position [448, 0]
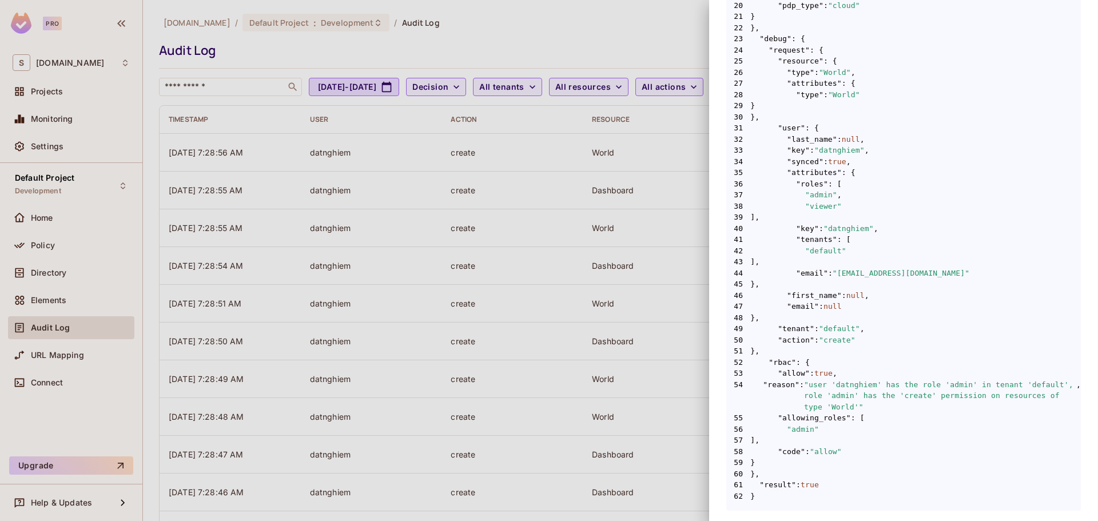
click at [676, 248] on div at bounding box center [549, 260] width 1098 height 521
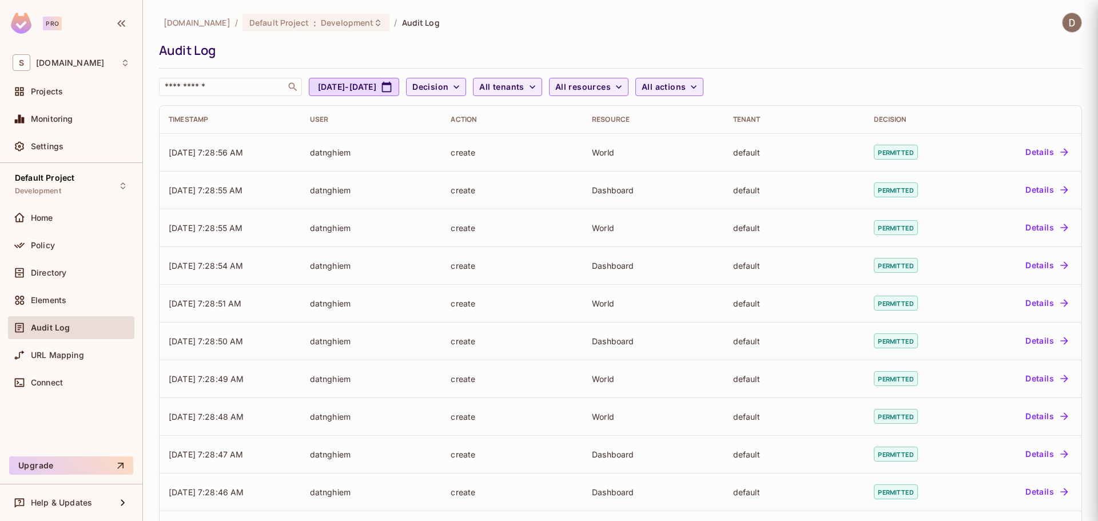
scroll to position [0, 0]
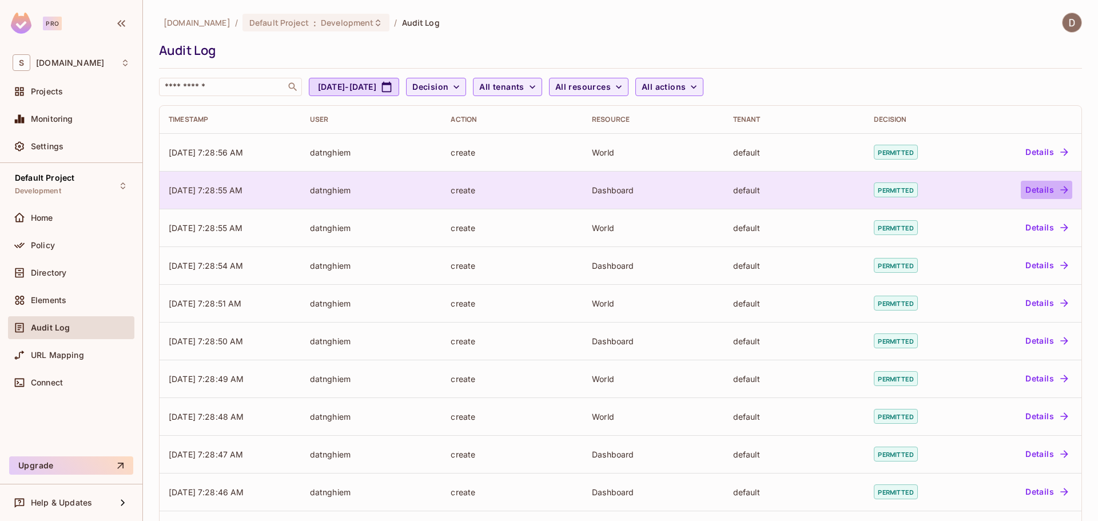
click at [1036, 182] on button "Details" at bounding box center [1045, 190] width 51 height 18
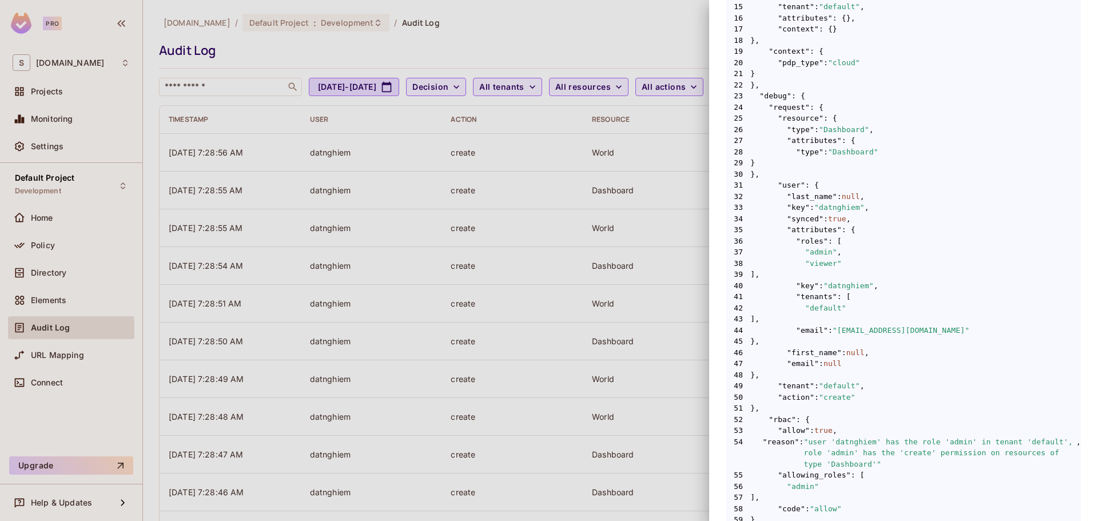
scroll to position [448, 0]
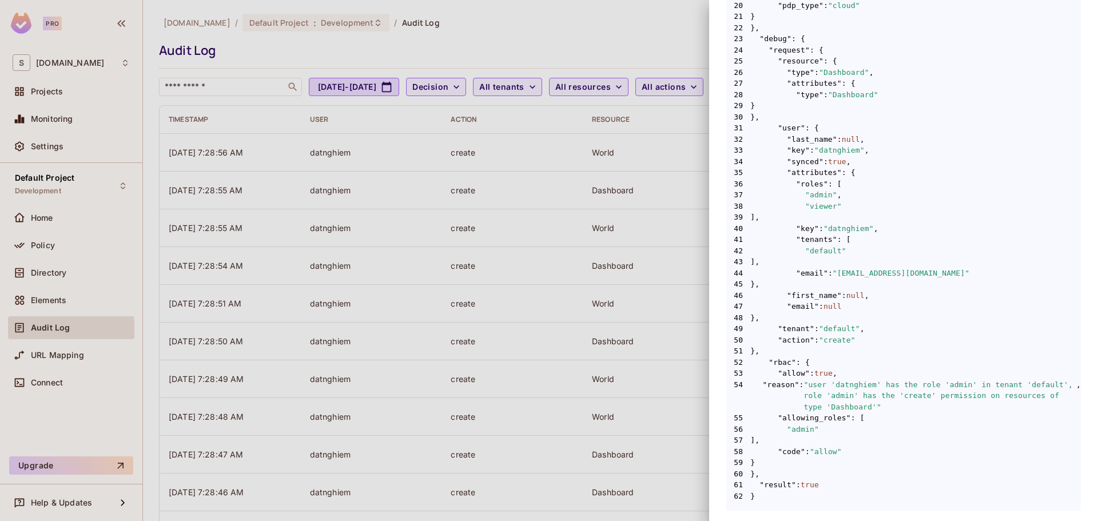
click at [808, 416] on span ""allowing_roles"" at bounding box center [814, 417] width 73 height 11
click at [810, 446] on span ""allow"" at bounding box center [826, 451] width 32 height 11
click at [790, 456] on span ""code"" at bounding box center [791, 451] width 27 height 11
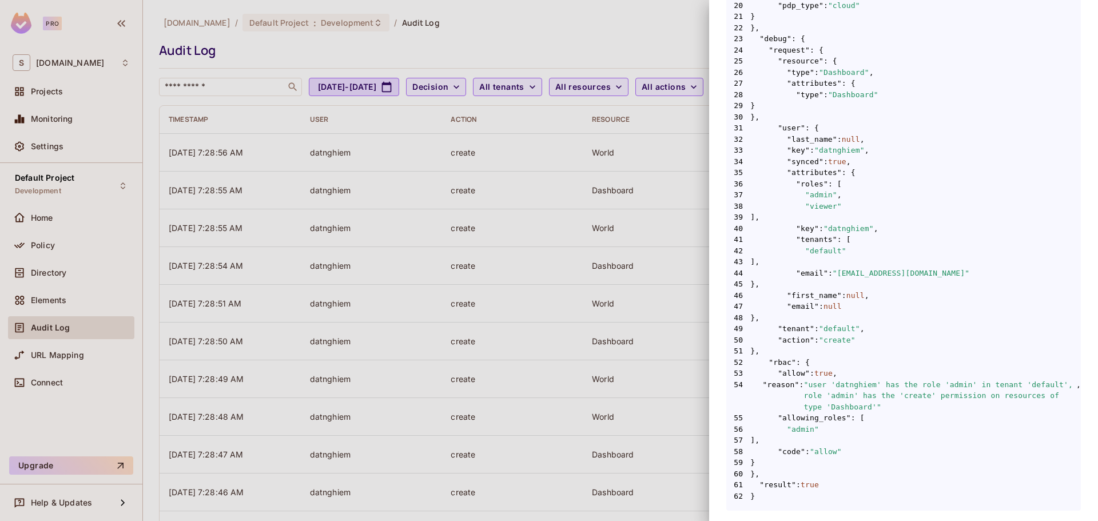
drag, startPoint x: 816, startPoint y: 419, endPoint x: 717, endPoint y: 394, distance: 102.6
click at [816, 418] on span ""allowing_roles"" at bounding box center [814, 417] width 73 height 11
click at [596, 163] on div at bounding box center [549, 260] width 1098 height 521
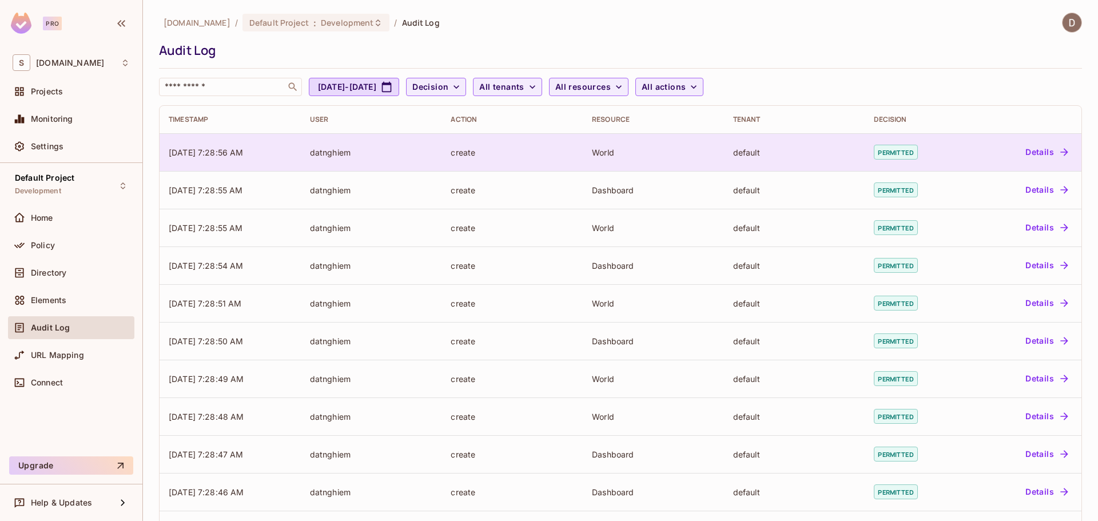
click at [1058, 150] on icon "button" at bounding box center [1063, 151] width 11 height 11
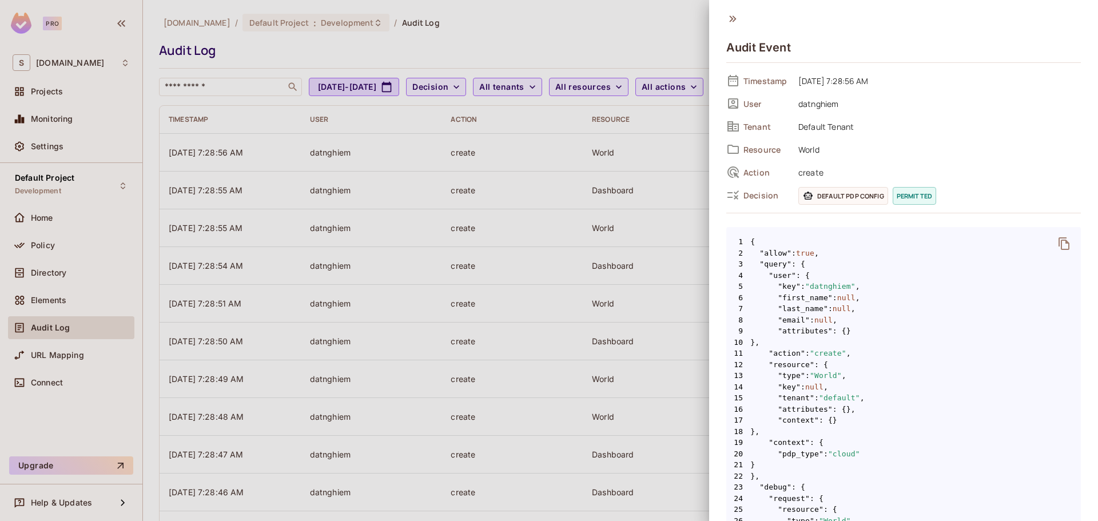
click at [732, 18] on icon at bounding box center [732, 19] width 13 height 13
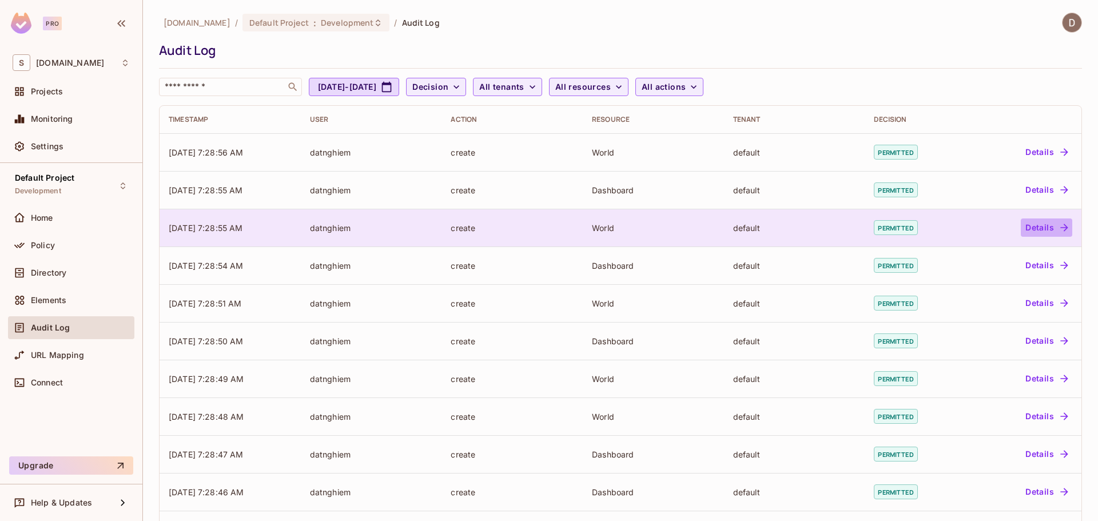
click at [1033, 232] on button "Details" at bounding box center [1045, 227] width 51 height 18
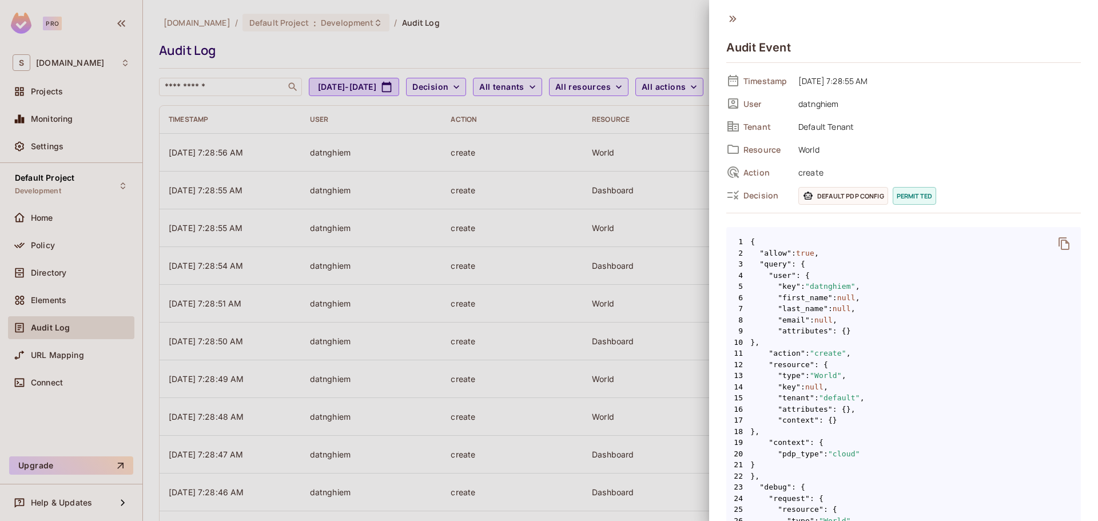
click at [737, 16] on icon at bounding box center [732, 19] width 13 height 13
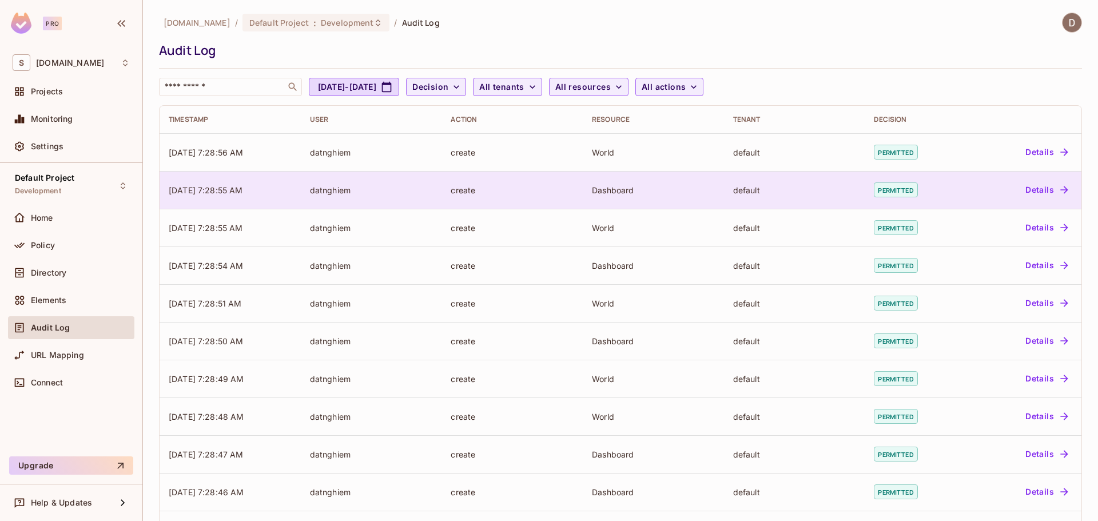
click at [1040, 177] on td "Details" at bounding box center [1024, 190] width 114 height 38
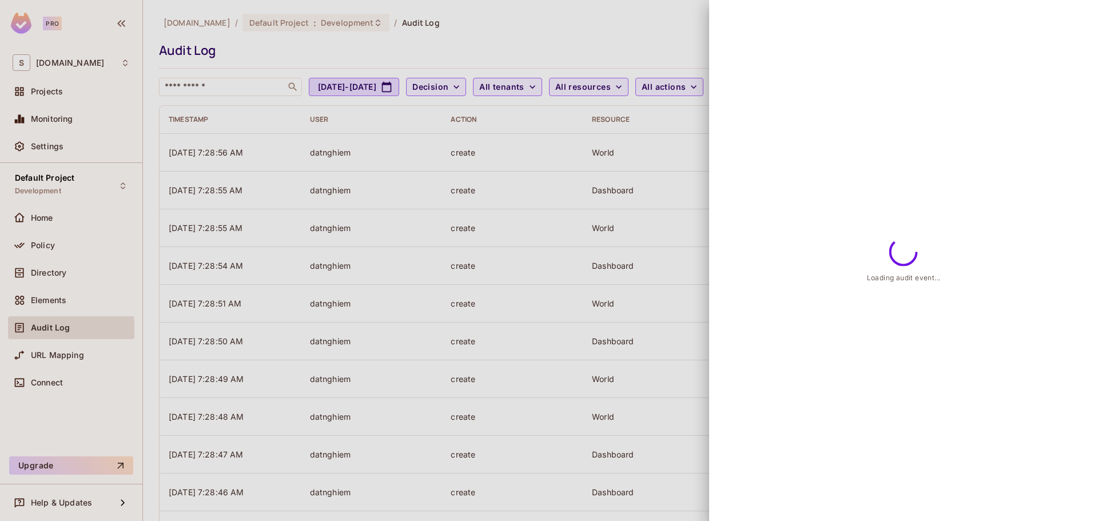
drag, startPoint x: 1042, startPoint y: 173, endPoint x: 1050, endPoint y: 157, distance: 18.2
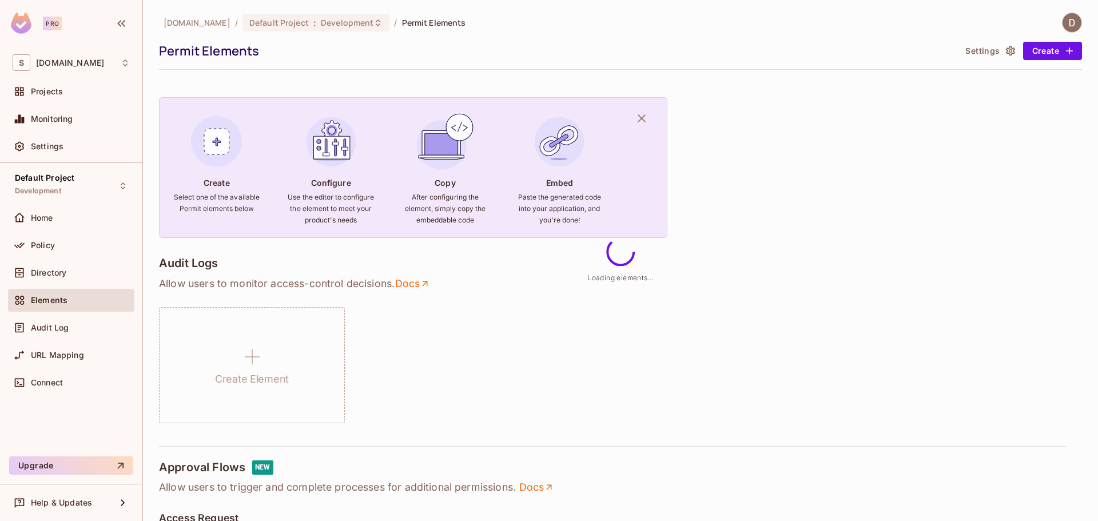
drag, startPoint x: 531, startPoint y: 139, endPoint x: 533, endPoint y: 128, distance: 11.2
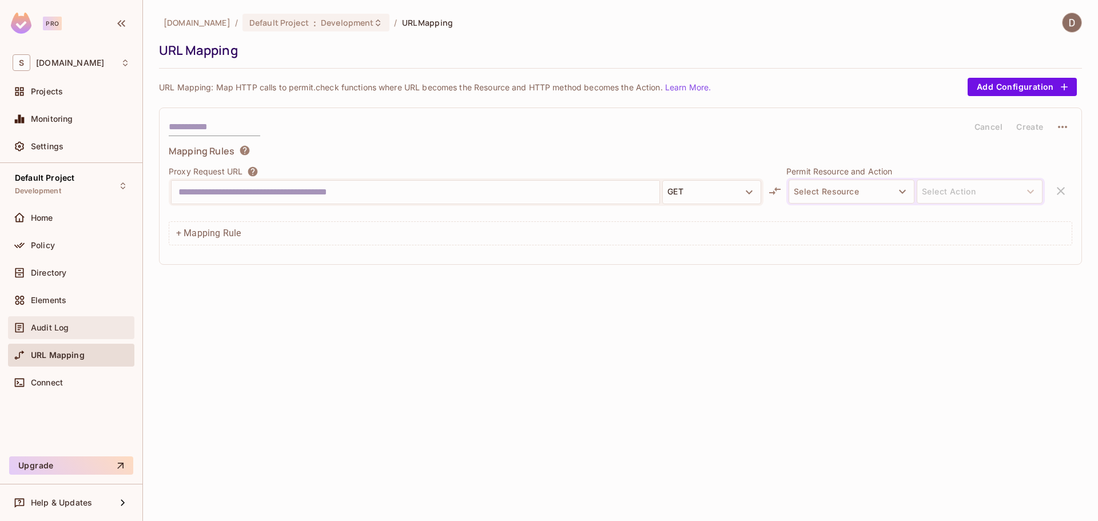
click at [78, 321] on div "Audit Log" at bounding box center [71, 328] width 117 height 14
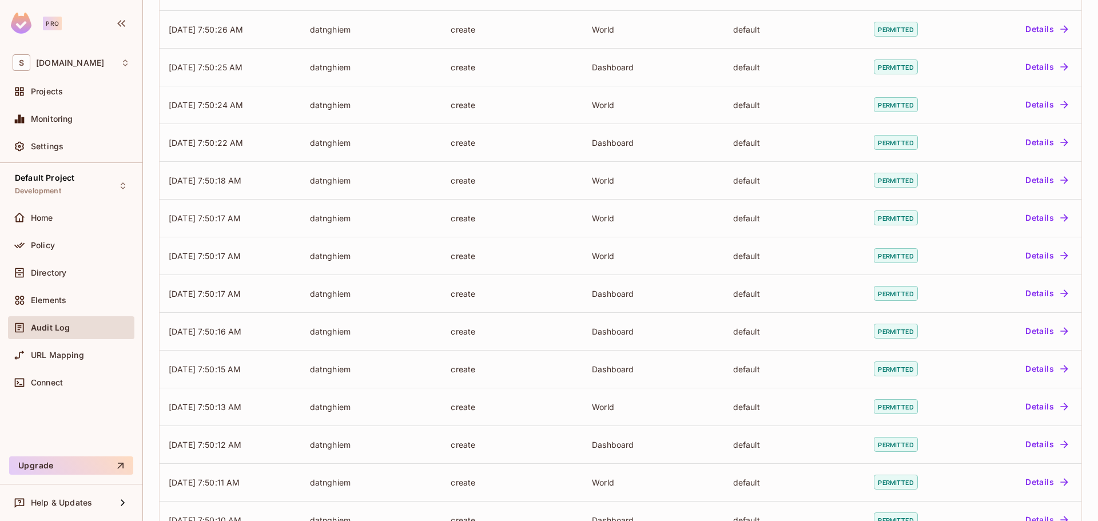
scroll to position [233, 0]
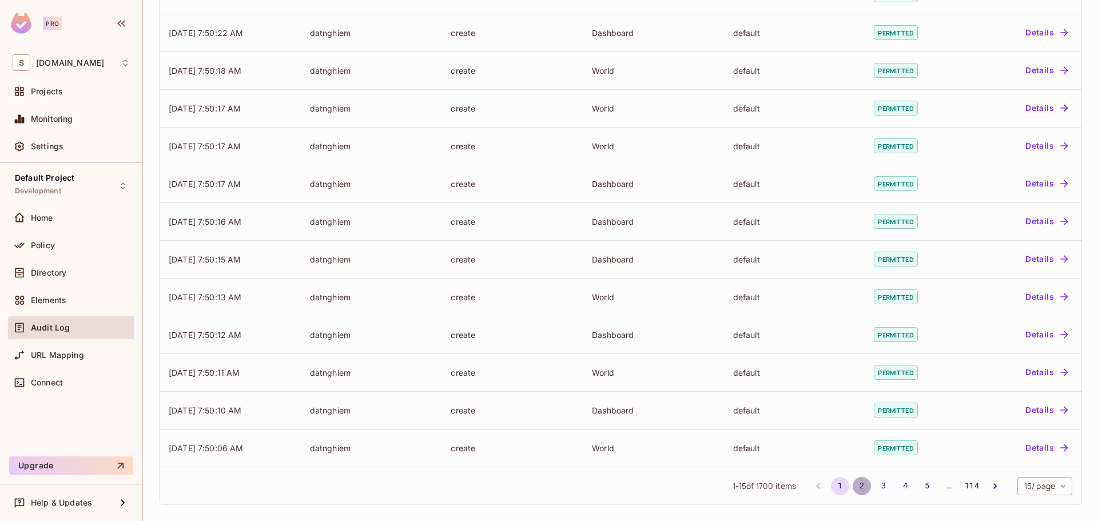
click at [855, 485] on button "2" at bounding box center [861, 486] width 18 height 18
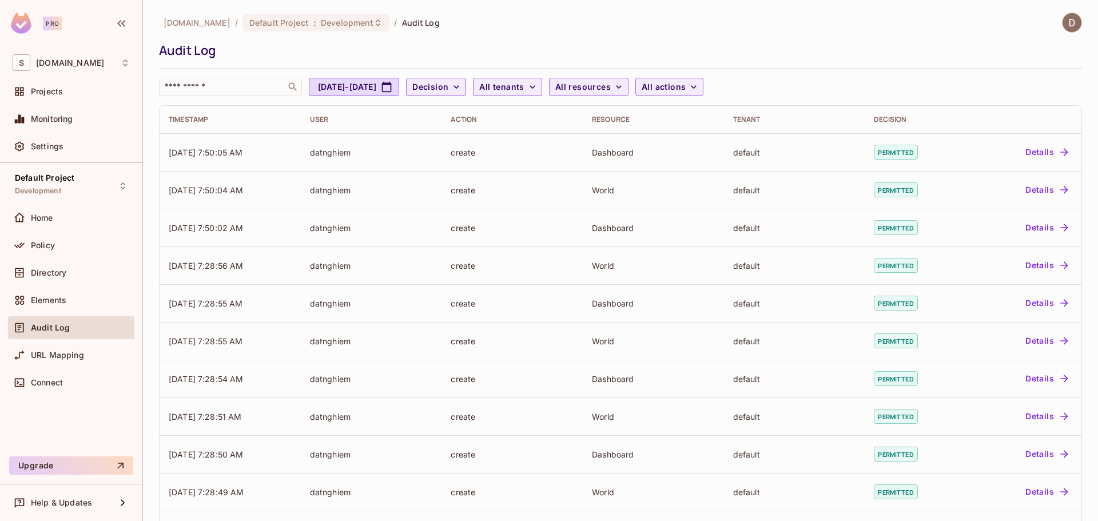
drag, startPoint x: 840, startPoint y: 297, endPoint x: 832, endPoint y: 295, distance: 8.7
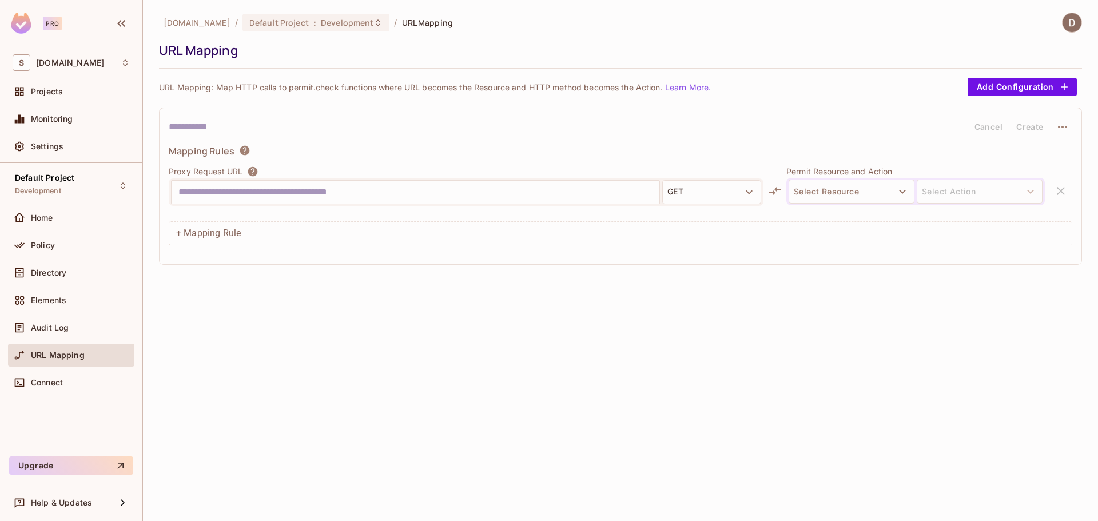
drag, startPoint x: 878, startPoint y: 361, endPoint x: 880, endPoint y: 345, distance: 16.2
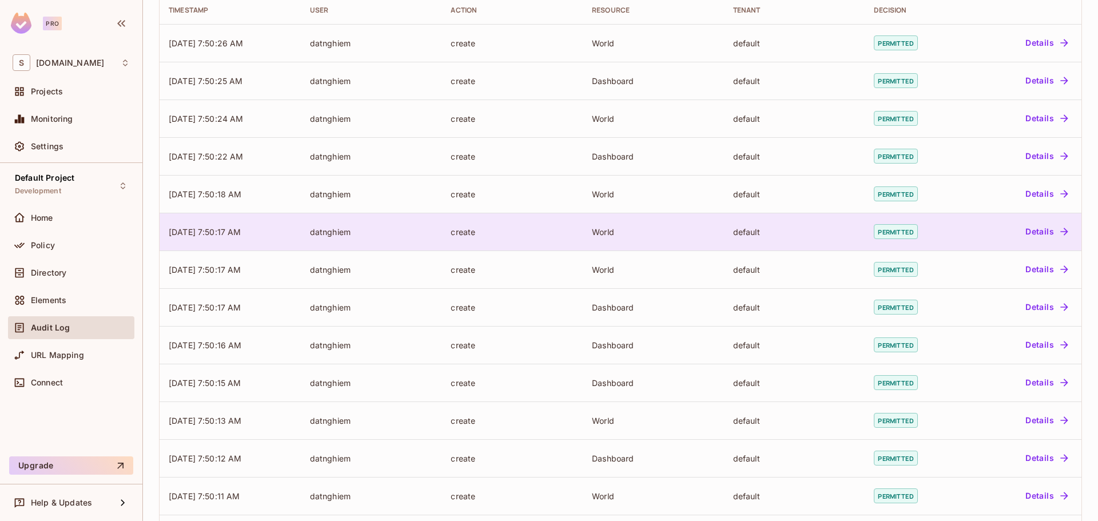
scroll to position [233, 0]
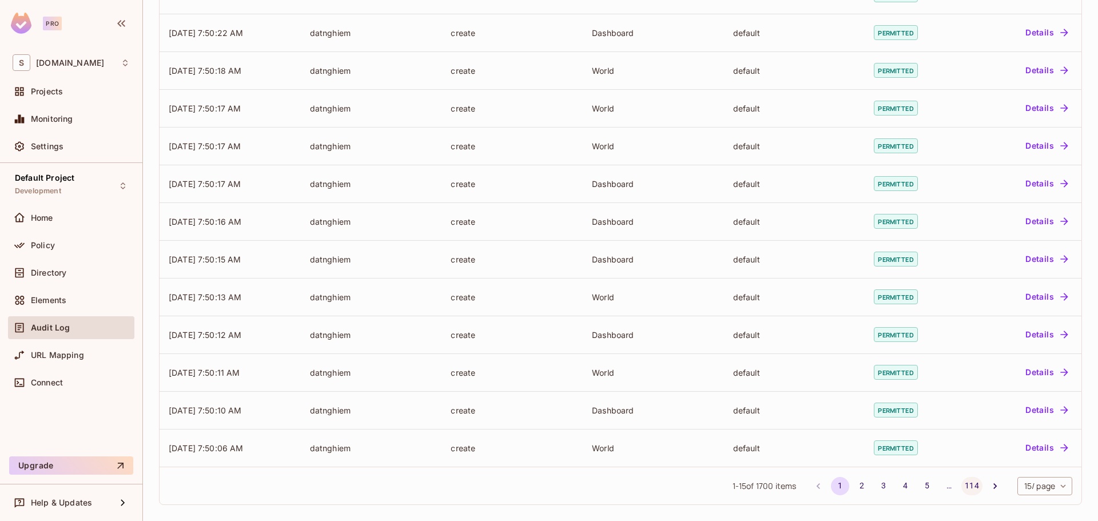
click at [964, 485] on button "114" at bounding box center [971, 486] width 21 height 18
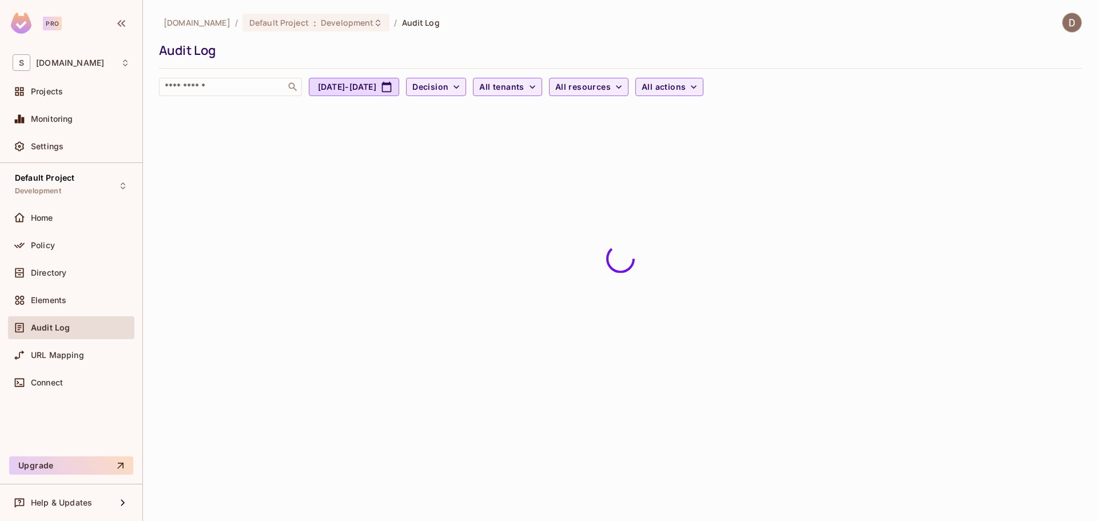
scroll to position [0, 0]
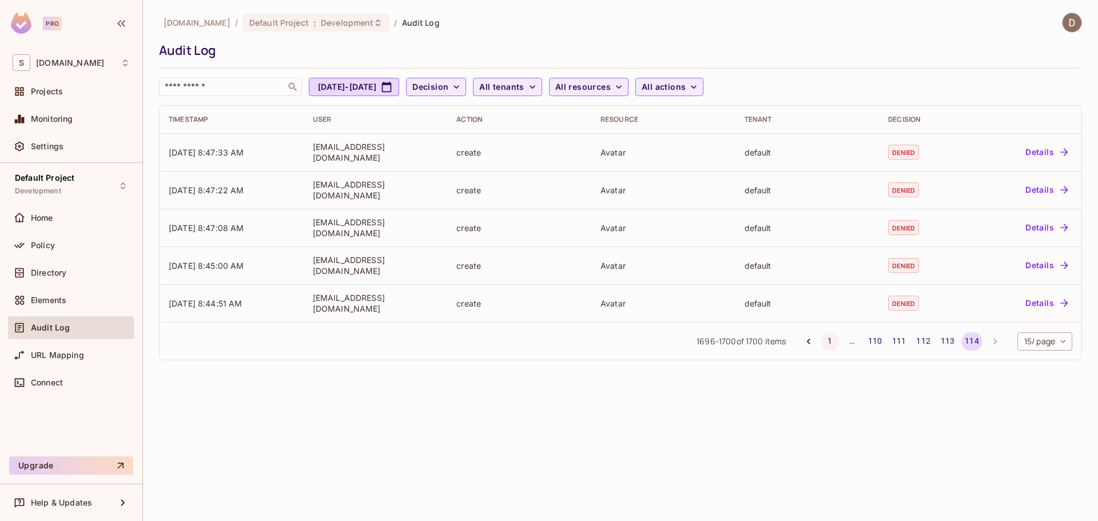
click at [830, 342] on button "1" at bounding box center [830, 341] width 18 height 18
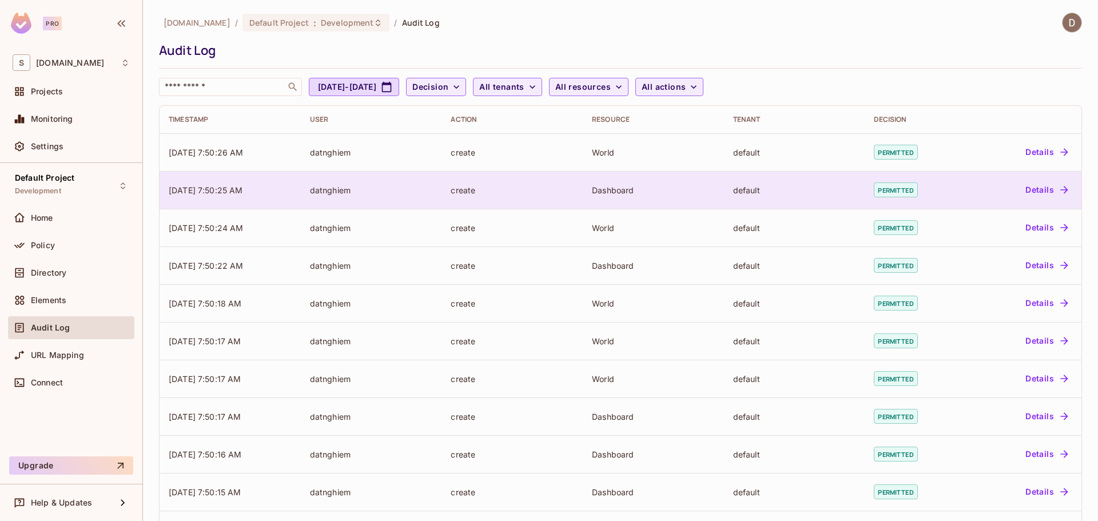
click at [1046, 191] on button "Details" at bounding box center [1045, 190] width 51 height 18
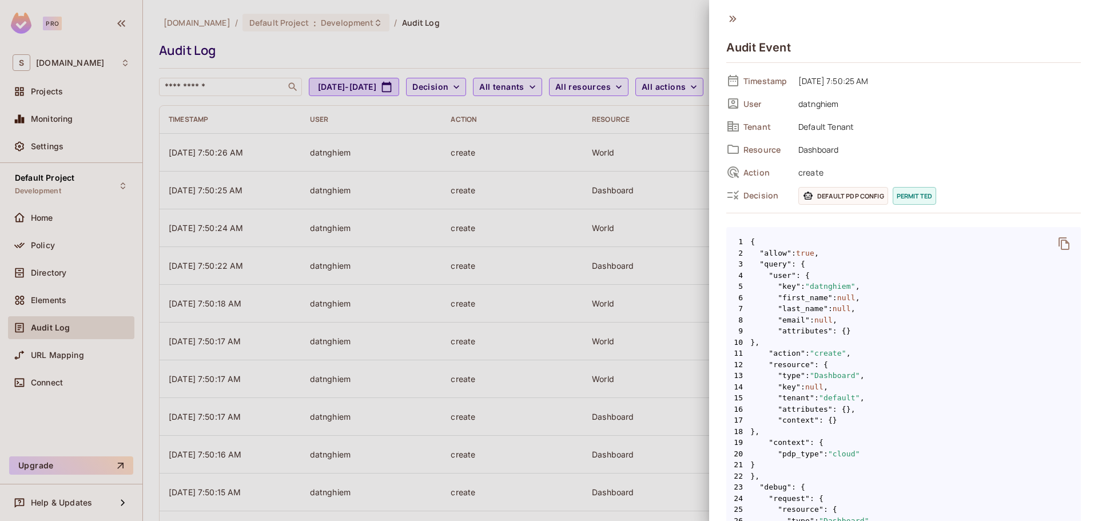
click at [736, 19] on icon at bounding box center [732, 19] width 13 height 13
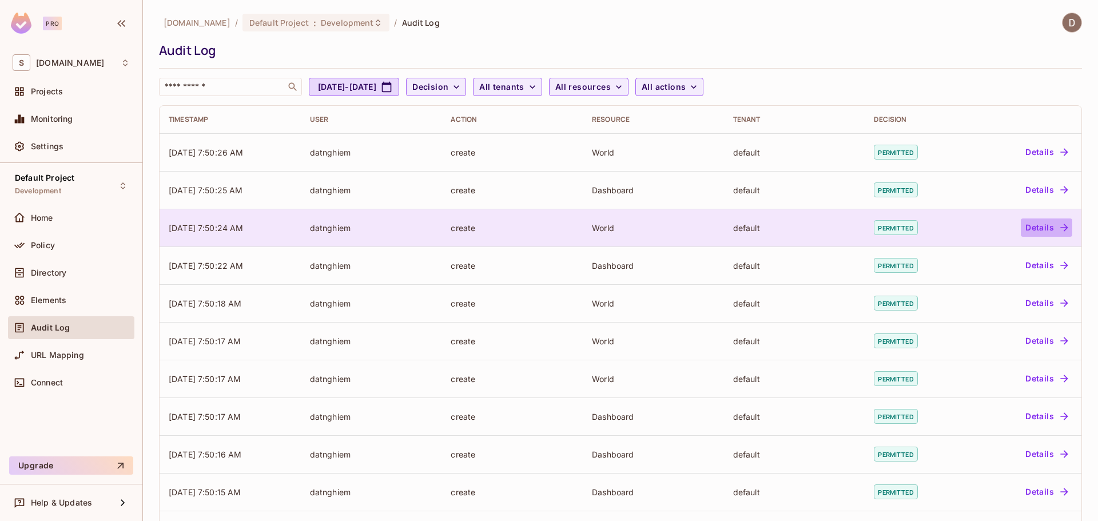
click at [1044, 230] on button "Details" at bounding box center [1045, 227] width 51 height 18
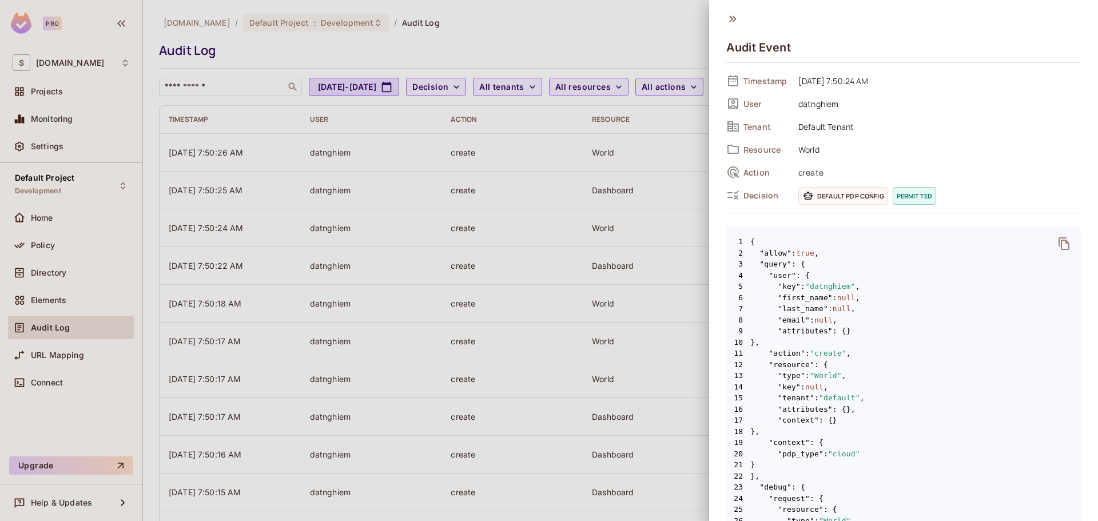
click at [728, 20] on icon at bounding box center [732, 19] width 13 height 13
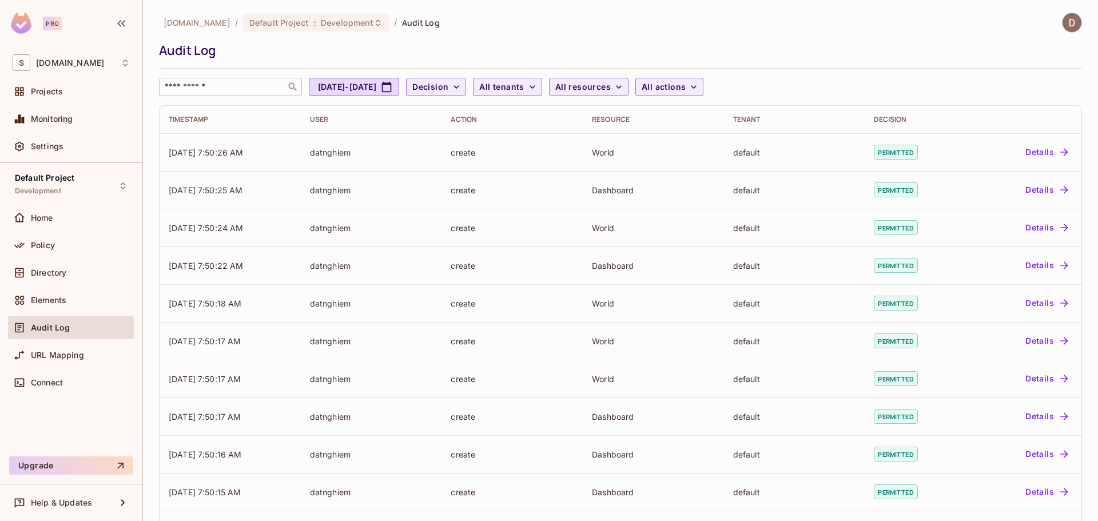
click at [254, 95] on div "​" at bounding box center [230, 87] width 143 height 18
click at [90, 272] on div "Directory" at bounding box center [80, 272] width 99 height 9
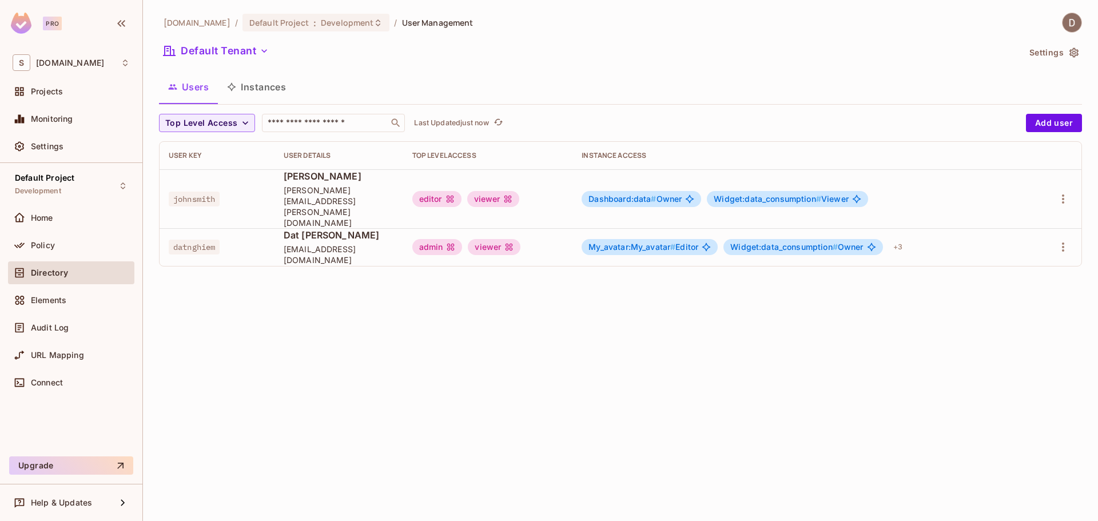
click at [1077, 228] on td at bounding box center [1056, 247] width 49 height 38
click at [1059, 240] on icon "button" at bounding box center [1063, 247] width 14 height 14
click at [1017, 261] on li "Edit" at bounding box center [1013, 252] width 101 height 25
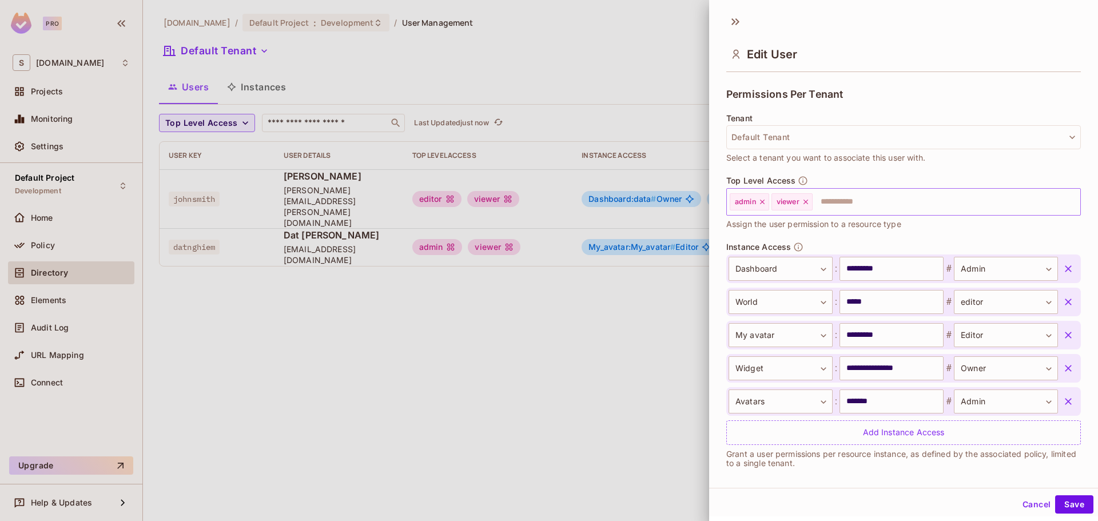
scroll to position [253, 0]
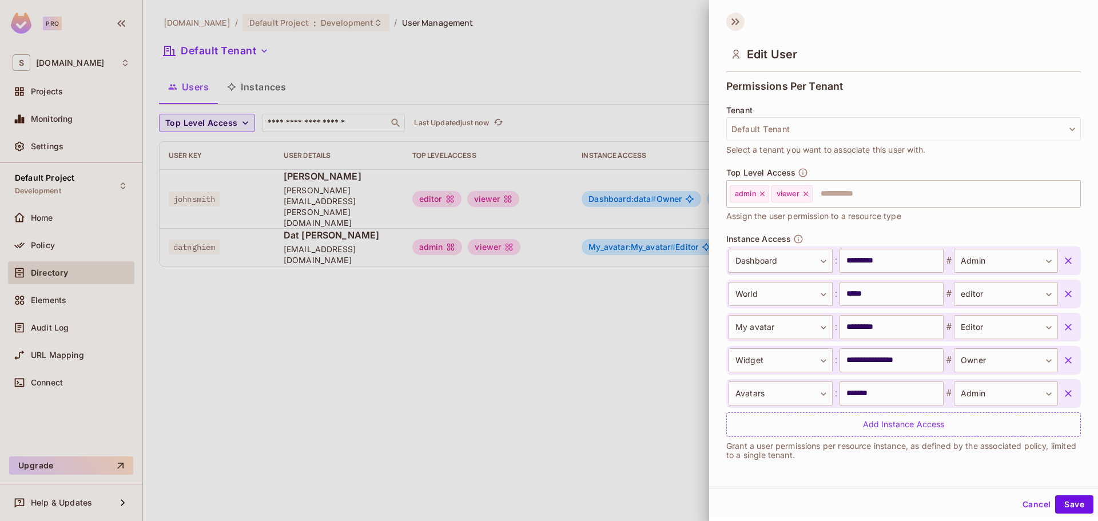
click at [739, 22] on icon at bounding box center [737, 21] width 4 height 7
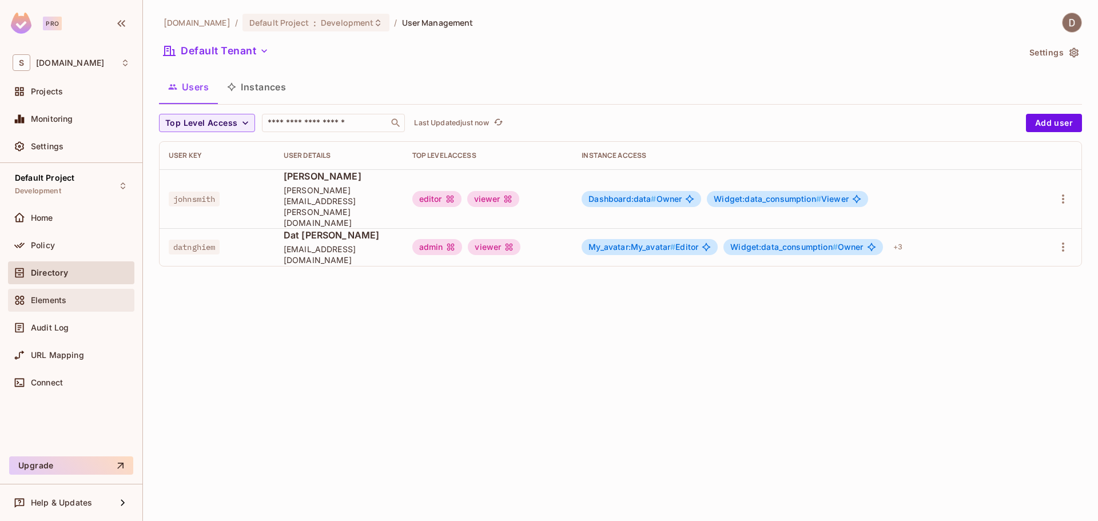
click at [59, 300] on span "Elements" at bounding box center [48, 300] width 35 height 9
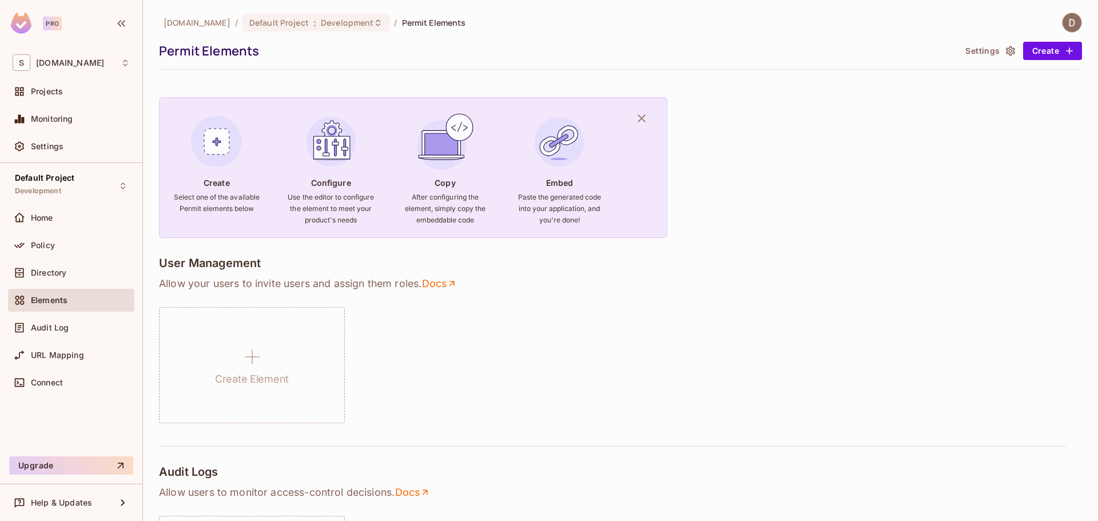
click at [71, 269] on div "Directory" at bounding box center [80, 272] width 99 height 9
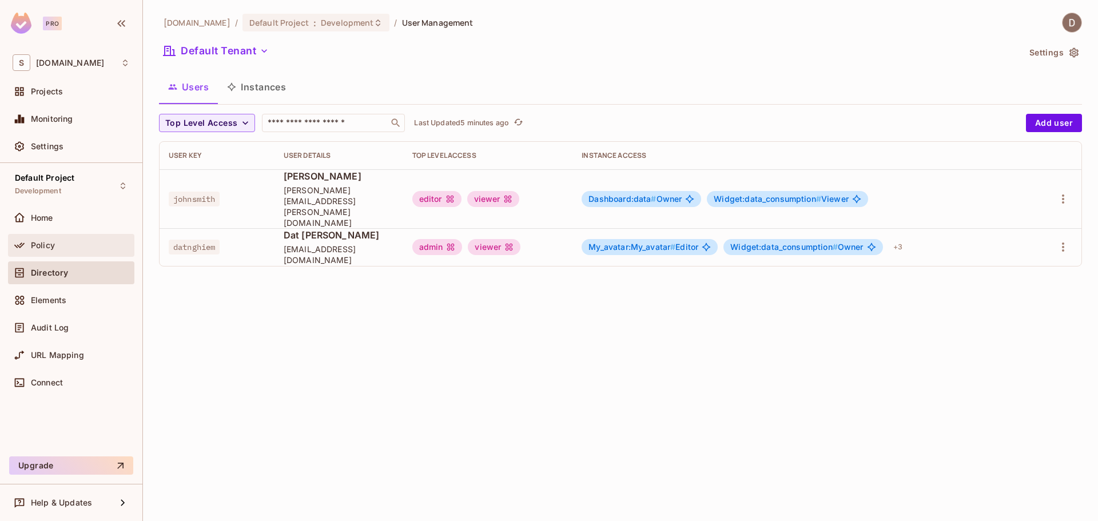
click at [69, 246] on div "Policy" at bounding box center [80, 245] width 99 height 9
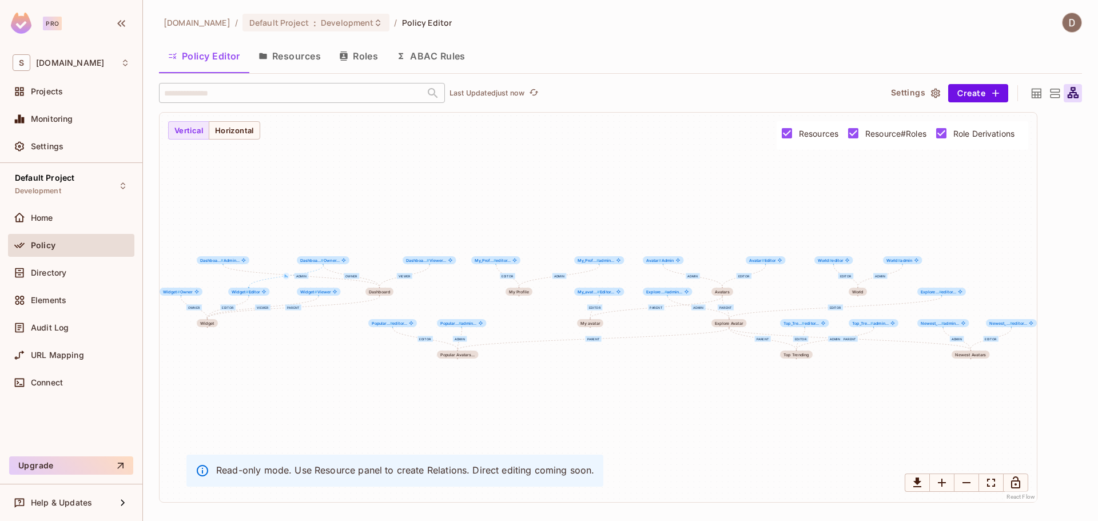
click at [277, 61] on button "Resources" at bounding box center [289, 56] width 81 height 29
